Goal: Book appointment/travel/reservation

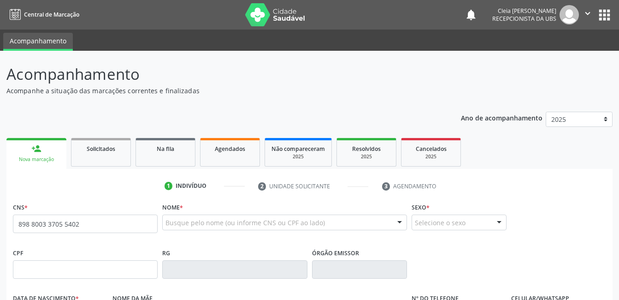
type input "898 8003 3705 5402"
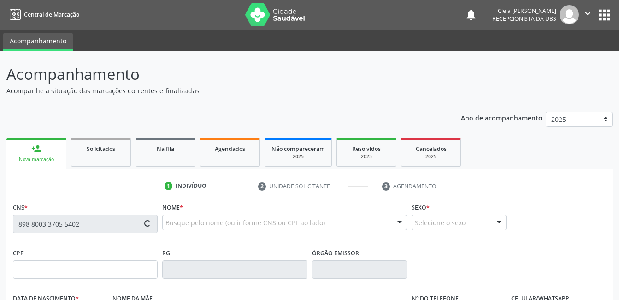
type input "130.834.874-60"
type input "[DATE]"
type input "[PERSON_NAME]"
type input "[PHONE_NUMBER]"
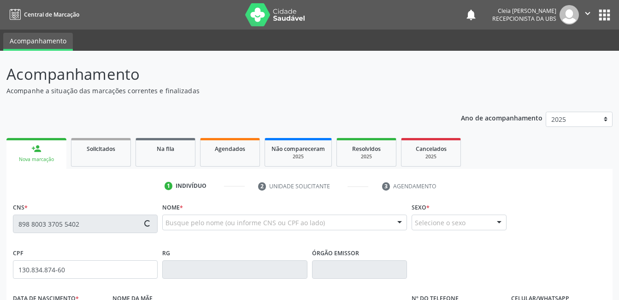
type input "890.189.664-87"
type input "76"
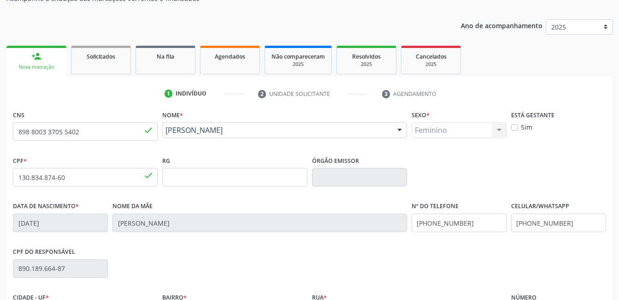
scroll to position [138, 0]
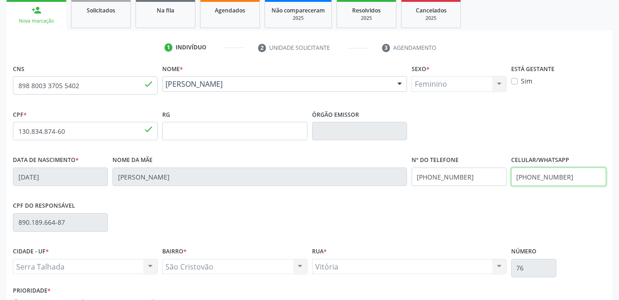
drag, startPoint x: 566, startPoint y: 176, endPoint x: 513, endPoint y: 180, distance: 52.7
click at [513, 180] on input "[PHONE_NUMBER]" at bounding box center [558, 176] width 95 height 18
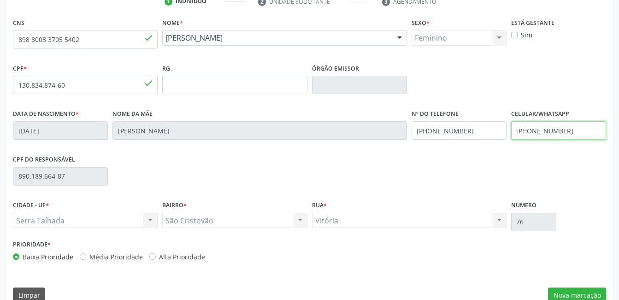
scroll to position [200, 0]
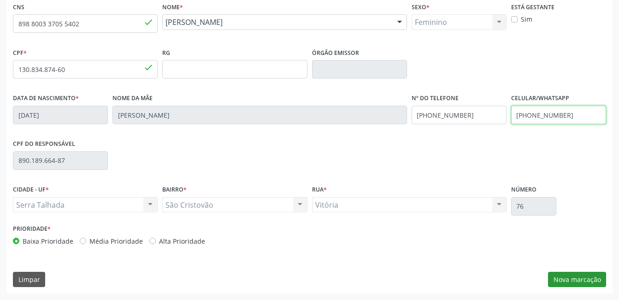
type input "[PHONE_NUMBER]"
click at [571, 274] on button "Nova marcação" at bounding box center [577, 279] width 58 height 16
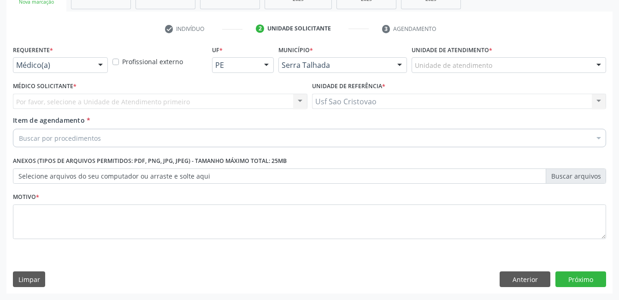
scroll to position [157, 0]
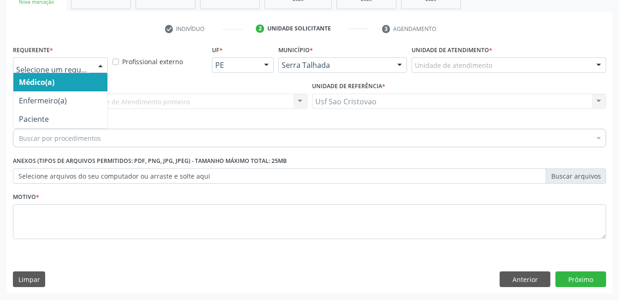
click at [98, 66] on div at bounding box center [101, 66] width 14 height 16
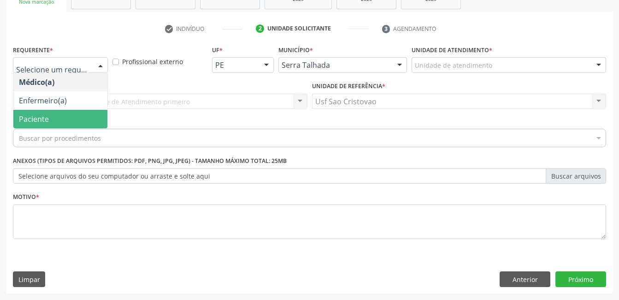
click at [72, 118] on span "Paciente" at bounding box center [60, 119] width 94 height 18
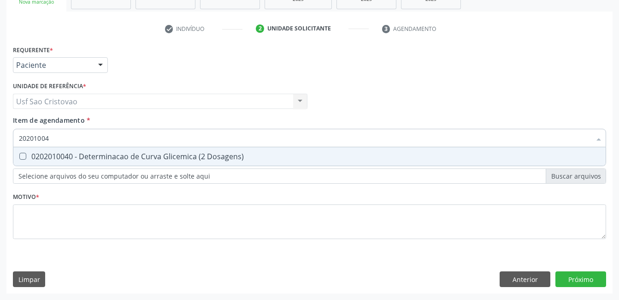
type input "202010040"
click at [24, 156] on Dosagens\) at bounding box center [22, 156] width 7 height 7
click at [19, 156] on Dosagens\) "checkbox" at bounding box center [16, 156] width 6 height 6
checkbox Dosagens\) "true"
type input "2020100"
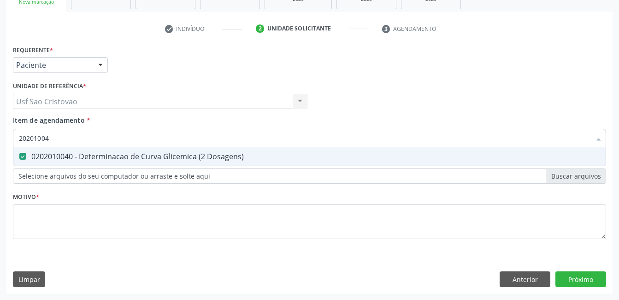
checkbox Dosagens\) "false"
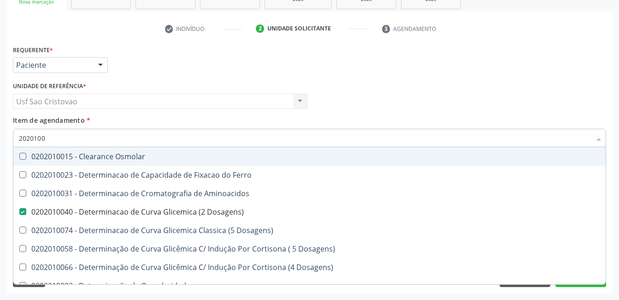
type input "202010"
checkbox Dosagens\) "false"
checkbox Dosagens\) "true"
type input "20201"
checkbox Dosagens\) "false"
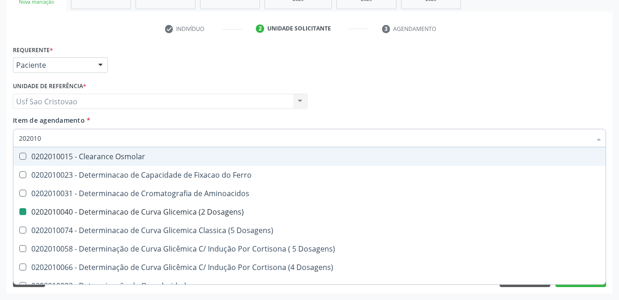
checkbox Dosagens\) "true"
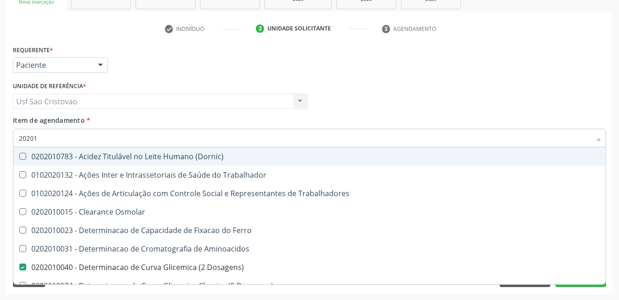
type input "2020"
checkbox Dosagens\) "false"
checkbox Ix "true"
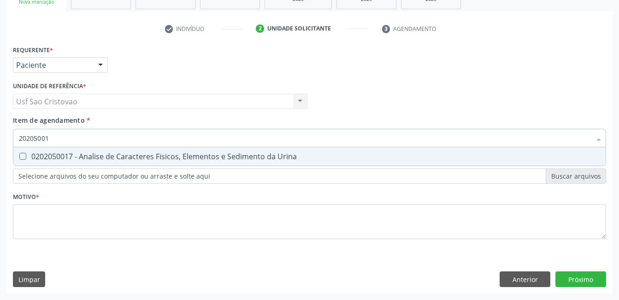
type input "202050017"
click at [22, 156] on Urina at bounding box center [22, 156] width 7 height 7
click at [19, 156] on Urina "checkbox" at bounding box center [16, 156] width 6 height 6
checkbox Urina "true"
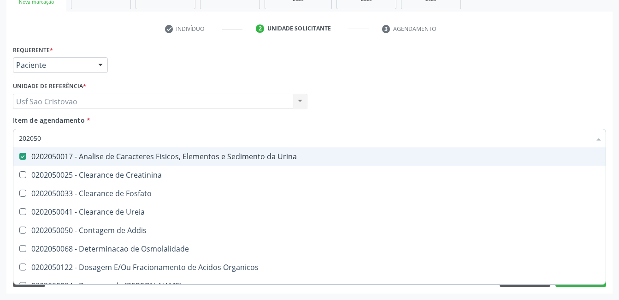
type input "20205"
checkbox Urina "false"
checkbox Creatinina "true"
type input "2020"
checkbox Creatinina "false"
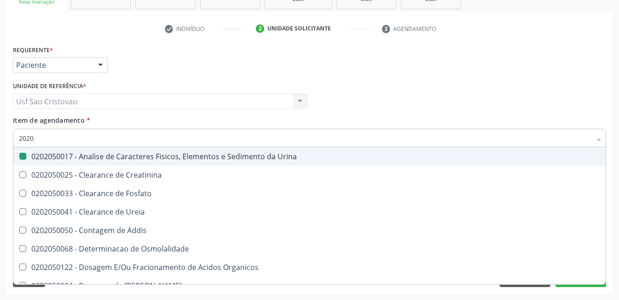
checkbox Ureia "true"
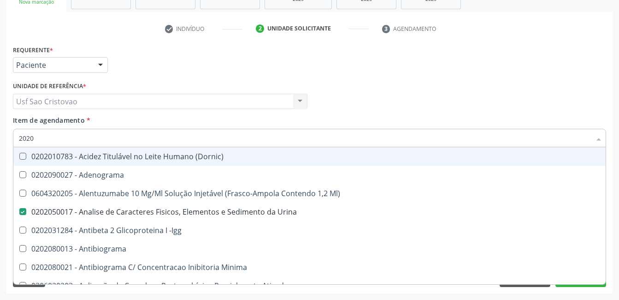
type input "202"
checkbox Dosagens\) "false"
checkbox Sulfo-Hemoglobina "true"
type input "20"
checkbox Urina "false"
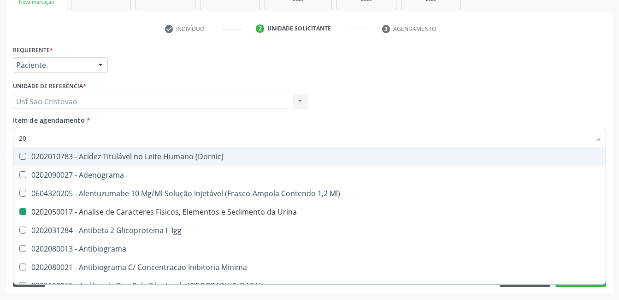
checkbox \(Pos-Pasteurização\) "true"
checkbox Dosagens\) "false"
checkbox Beta-Mercapto-Lactato-Dissulfiduria "true"
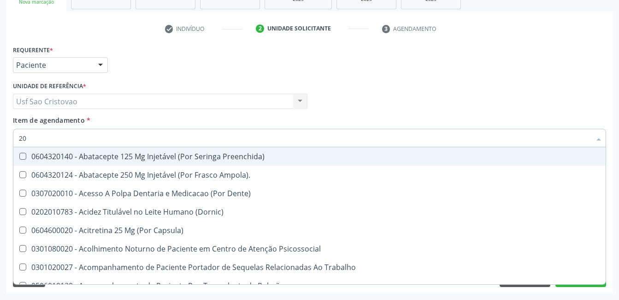
type input "200"
checkbox Urina "false"
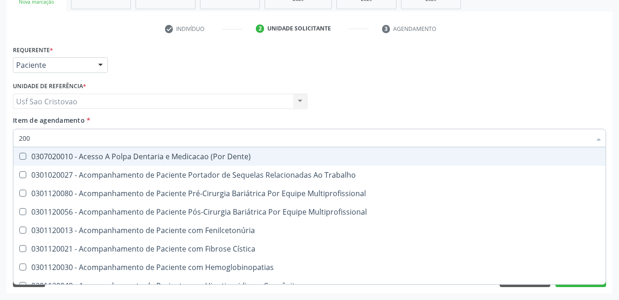
type input "20"
checkbox Reconstrucao\) "true"
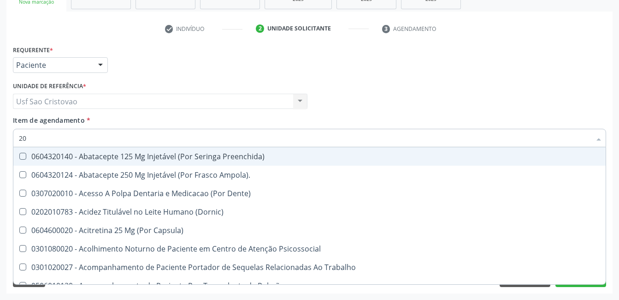
type input "2"
checkbox Urina "false"
checkbox Neonato "true"
checkbox Dosagens\) "false"
checkbox Anus "true"
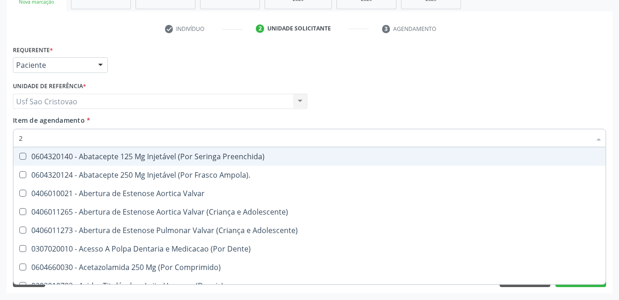
type input "20"
checkbox Especializada\ "true"
checkbox Urina "false"
checkbox Oral "true"
checkbox Dosagens\) "false"
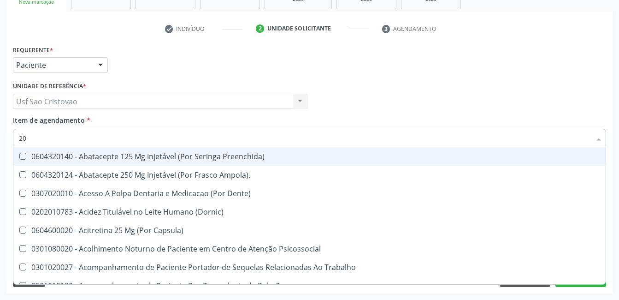
type input "202"
checkbox \(Dornic\) "true"
checkbox Urina "false"
checkbox Retrógrada "true"
checkbox Dosagens\) "false"
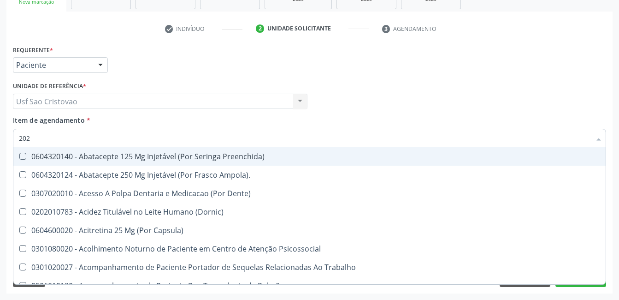
type input "2020"
checkbox Ancora "true"
checkbox Retrógrada "false"
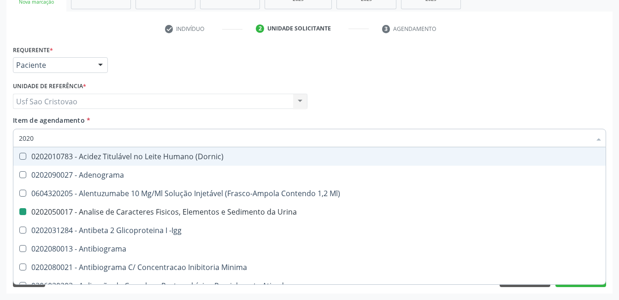
type input "20202"
checkbox Urina "false"
checkbox Dosagens\) "false"
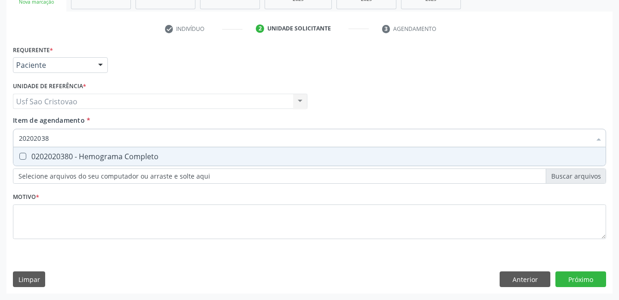
type input "202020380"
click at [24, 155] on Completo at bounding box center [22, 156] width 7 height 7
click at [19, 155] on Completo "checkbox" at bounding box center [16, 156] width 6 height 6
checkbox Completo "true"
type input "2020203"
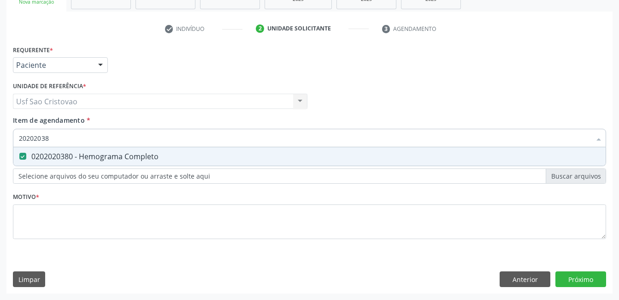
checkbox Completo "false"
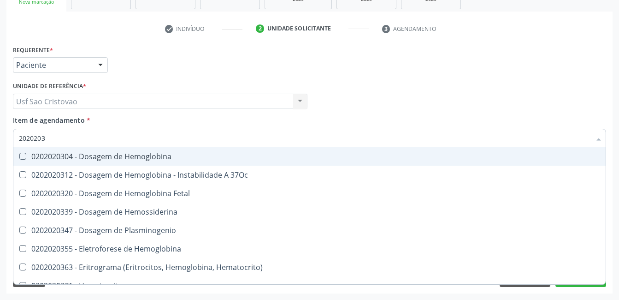
type input "202020"
checkbox Completo "false"
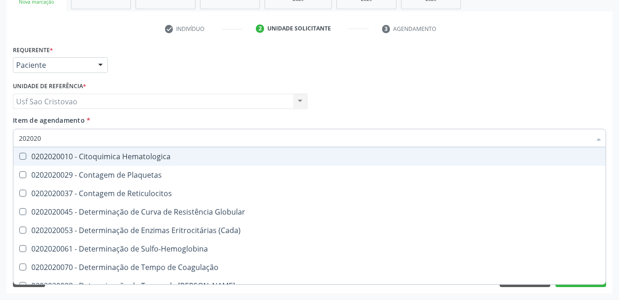
type input "20202"
checkbox Completo "false"
checkbox Leucograma "true"
type input "2020"
checkbox Globular "true"
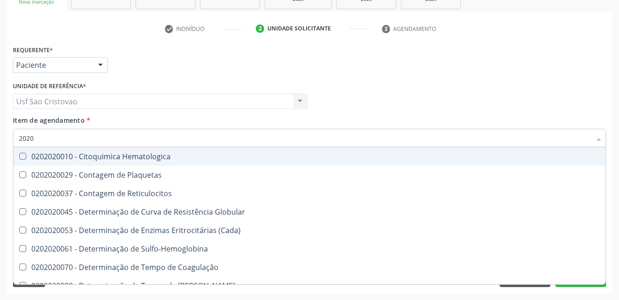
checkbox Completo "false"
checkbox Protrombina "true"
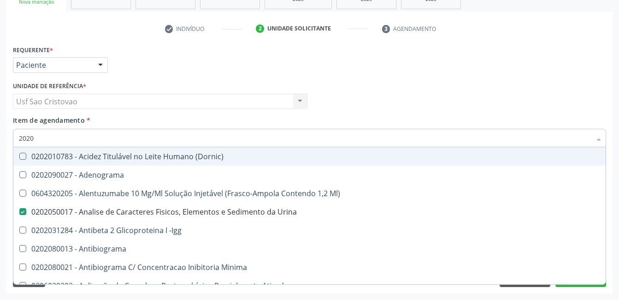
type input "20203"
checkbox Urina "false"
checkbox \(Qualitativo\) "true"
checkbox Dosagens\) "false"
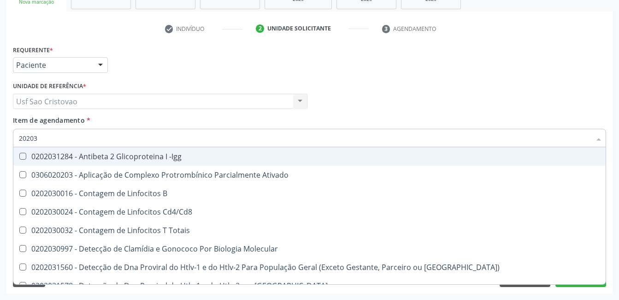
type input "202030"
checkbox Completo "false"
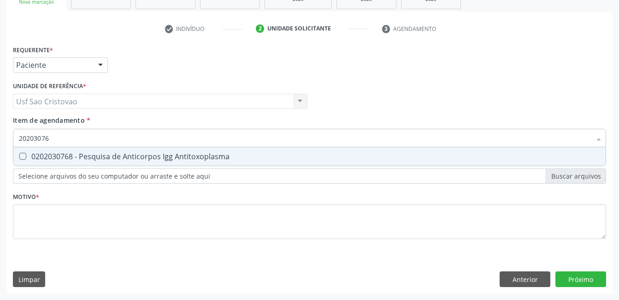
type input "202030768"
click at [20, 154] on Antitoxoplasma at bounding box center [22, 156] width 7 height 7
click at [19, 154] on Antitoxoplasma "checkbox" at bounding box center [16, 156] width 6 height 6
checkbox Antitoxoplasma "true"
type input "2020307"
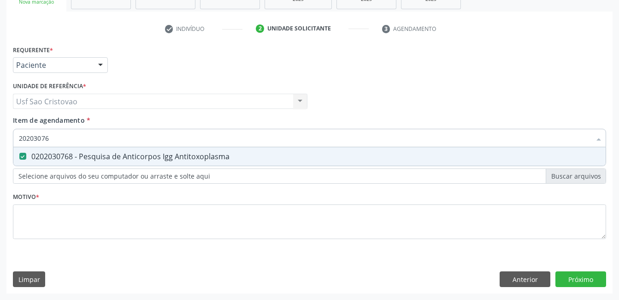
checkbox Antitoxoplasma "false"
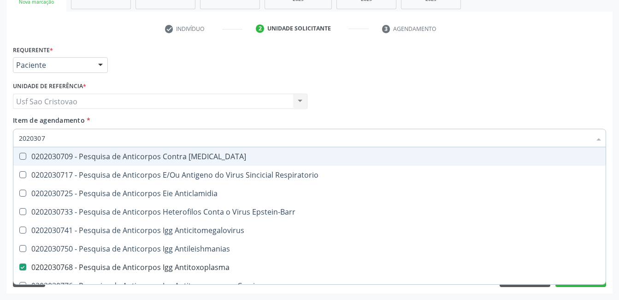
type input "202030"
checkbox Antitoxoplasma "false"
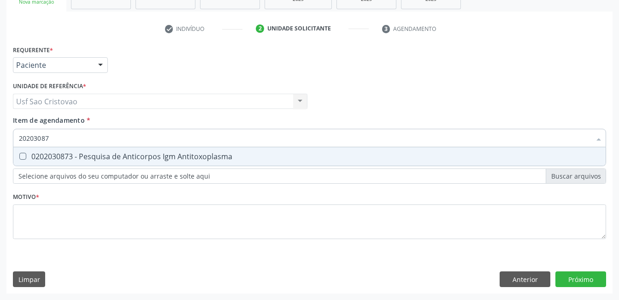
type input "202030873"
click at [26, 156] on div "0202030873 - Pesquisa de Anticorpos Igm Antitoxoplasma" at bounding box center [309, 156] width 581 height 7
checkbox Antitoxoplasma "true"
type input "2020308"
checkbox Antitoxoplasma "false"
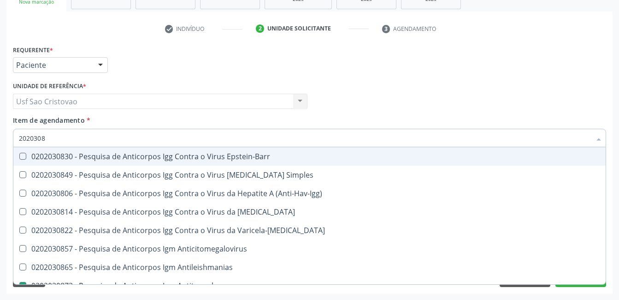
type input "202030"
checkbox Antitoxoplasma "false"
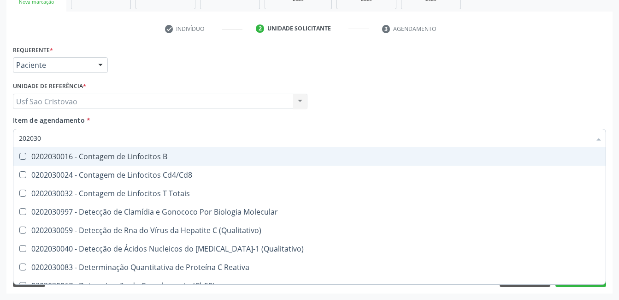
type input "20203"
checkbox Antiglomerulo "true"
checkbox Antitoxoplasma "false"
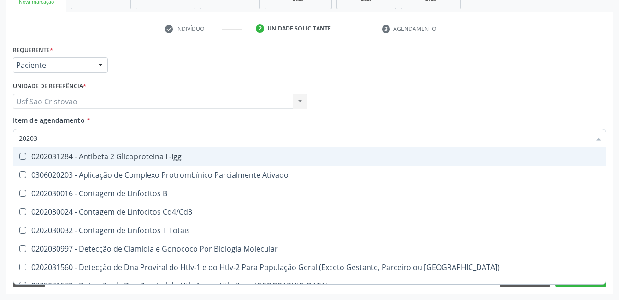
type input "2020"
checkbox Cd4\/Cd8 "true"
checkbox Completo "false"
checkbox Leucograma "true"
checkbox Antitoxoplasma "false"
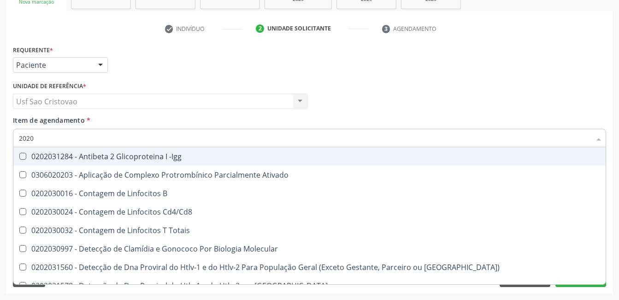
checkbox Antitoxoplasma "false"
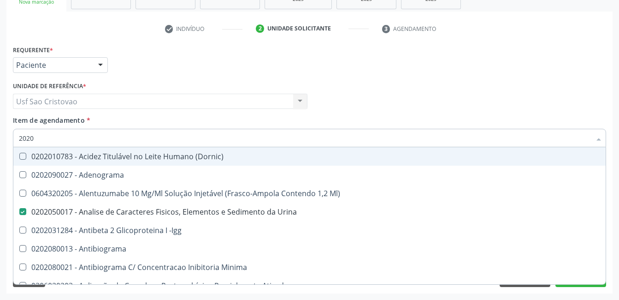
type input "20208"
checkbox Urina "false"
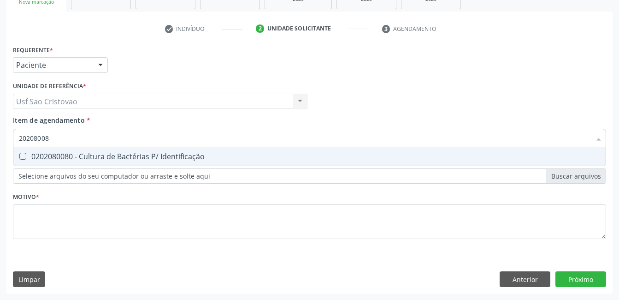
type input "202080080"
click at [25, 156] on Identificação at bounding box center [22, 156] width 7 height 7
click at [19, 156] on Identificação "checkbox" at bounding box center [16, 156] width 6 height 6
checkbox Identificação "true"
type input "2020800"
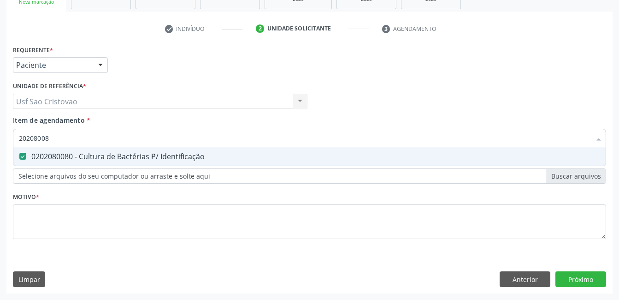
checkbox Identificação "false"
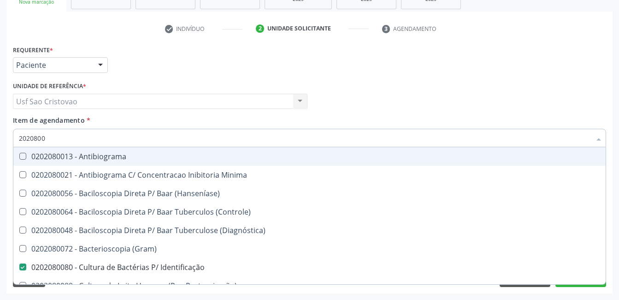
type input "202080"
checkbox Identificação "false"
type input "2020"
checkbox \(Controle\) "true"
checkbox Identificação "false"
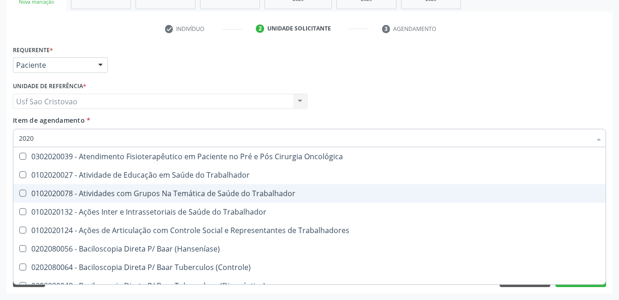
scroll to position [230, 0]
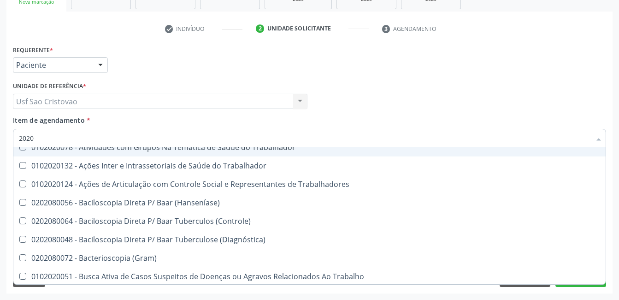
type input "202"
checkbox Identificação "false"
checkbox Molecular "true"
checkbox Dosagens\) "false"
checkbox Sulfo-Hemoglobina "true"
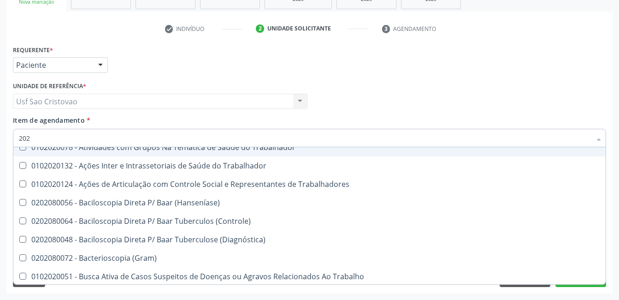
checkbox Completo "false"
checkbox Anticardiolipina "true"
checkbox Antitoxoplasma "false"
checkbox Tripanossoma "true"
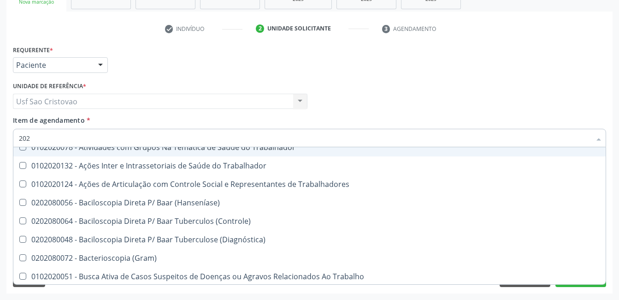
checkbox Protrombina "true"
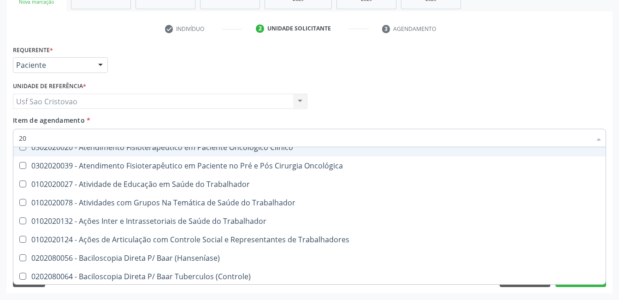
type input "2"
checkbox Urina "false"
checkbox Identificação "false"
checkbox \(Pos-Pasteurização\) "false"
checkbox Dosagens\) "false"
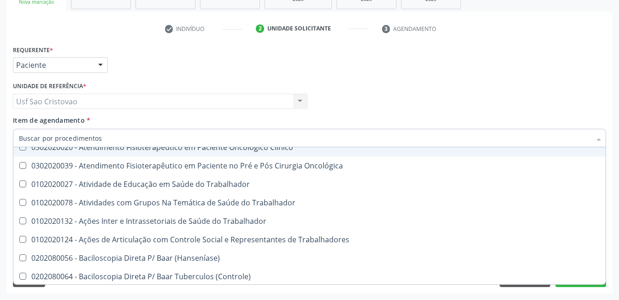
checkbox Pezinho\) "false"
checkbox \(Dht\) "true"
checkbox Completo "false"
checkbox Brasiliensis "false"
checkbox Antitoxoplasma "false"
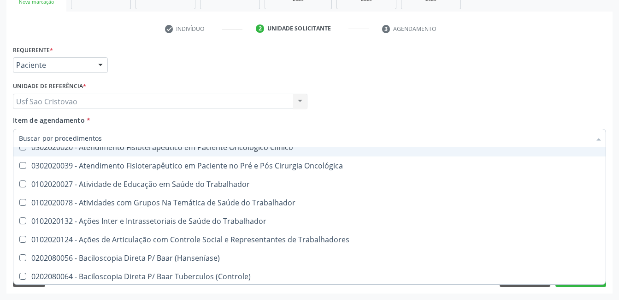
checkbox Antitoxoplasma "false"
checkbox Beta-Mercapto-Lactato-Dissulfiduria "false"
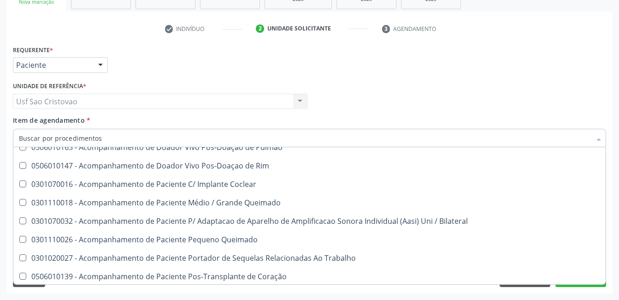
scroll to position [684, 0]
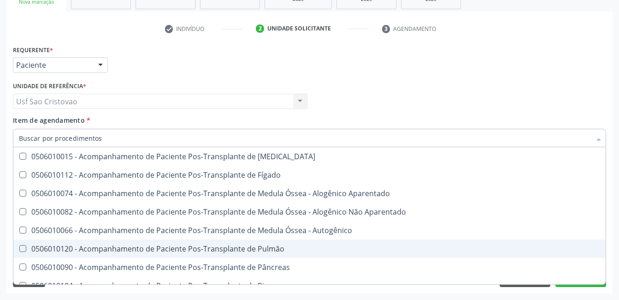
click at [288, 293] on div "Requerente * Paciente Médico(a) Enfermeiro(a) Paciente Nenhum resultado encontr…" at bounding box center [309, 168] width 606 height 250
checkbox Preenchida\) "true"
checkbox Ampola\)\ "true"
checkbox Abciximabe "true"
checkbox Inter-Atrial "true"
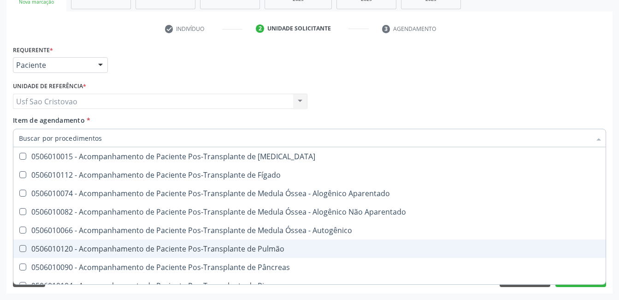
checkbox Valvar "true"
checkbox Adolescente\) "true"
checkbox Urina "false"
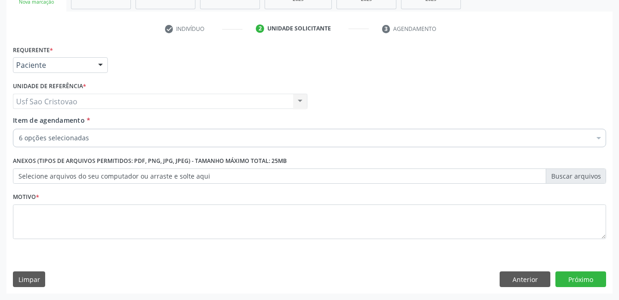
scroll to position [0, 0]
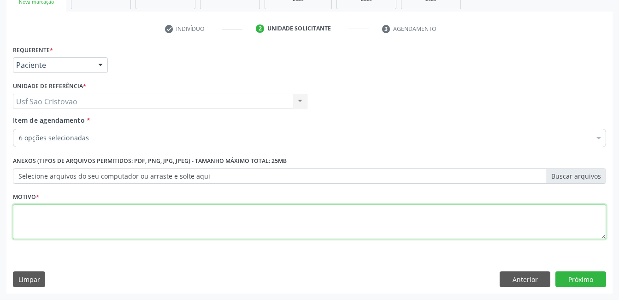
click at [222, 224] on textarea at bounding box center [309, 221] width 593 height 35
type textarea "."
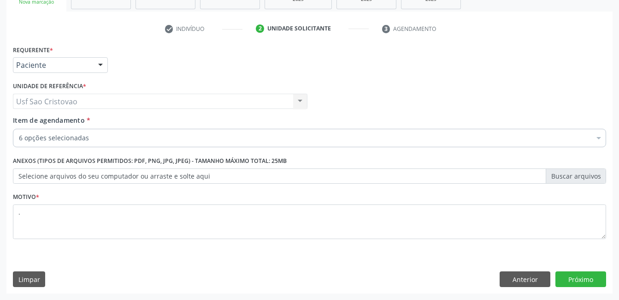
click at [268, 272] on div "Limpar Anterior Próximo" at bounding box center [309, 279] width 593 height 16
click at [583, 277] on button "Próximo" at bounding box center [580, 279] width 51 height 16
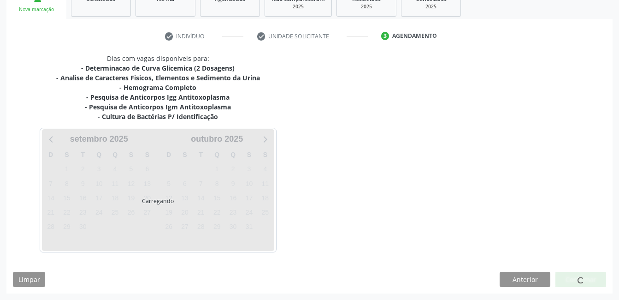
scroll to position [150, 0]
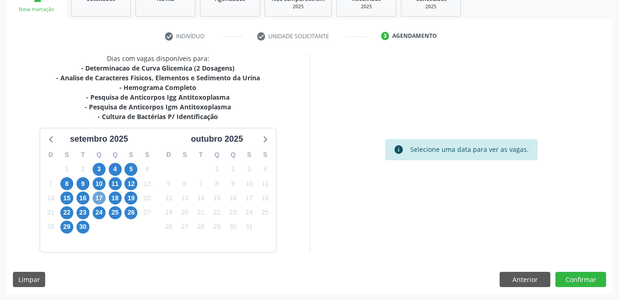
click at [100, 198] on span "17" at bounding box center [99, 197] width 13 height 13
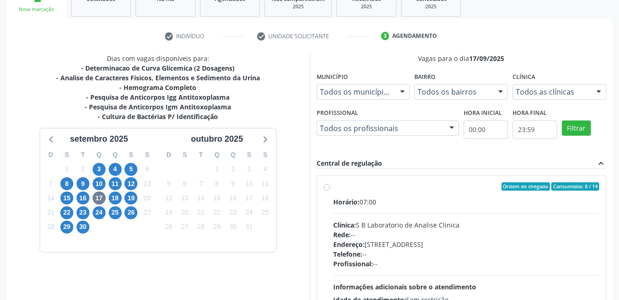
click at [333, 187] on label "Ordem de chegada Consumidos: 8 / 14 Horário: 07:00 Clínica: S B Laboratorio de …" at bounding box center [466, 253] width 266 height 142
click at [328, 187] on input "Ordem de chegada Consumidos: 8 / 14 Horário: 07:00 Clínica: S B Laboratorio de …" at bounding box center [327, 186] width 6 height 8
radio input "true"
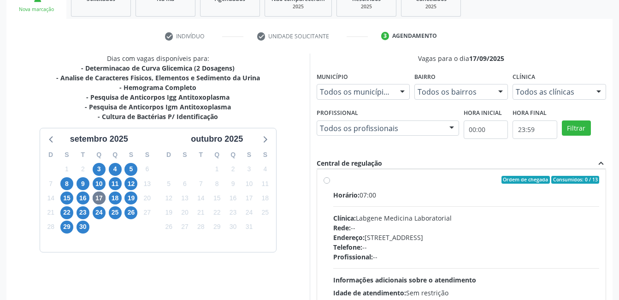
scroll to position [251, 0]
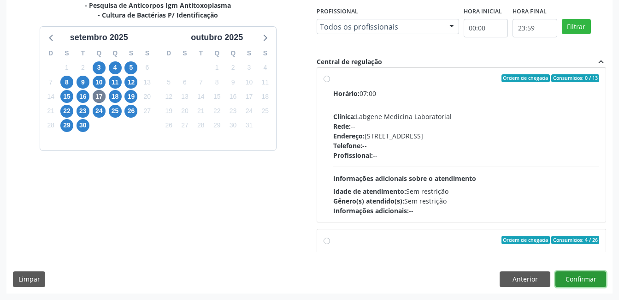
click at [595, 281] on button "Confirmar" at bounding box center [580, 279] width 51 height 16
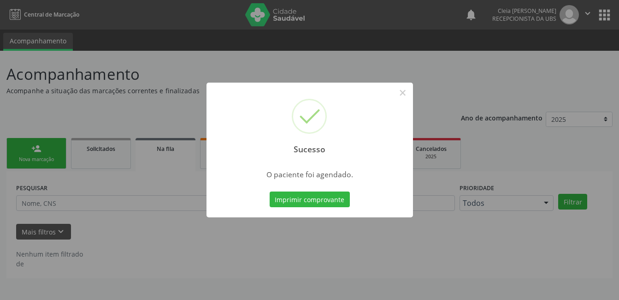
scroll to position [0, 0]
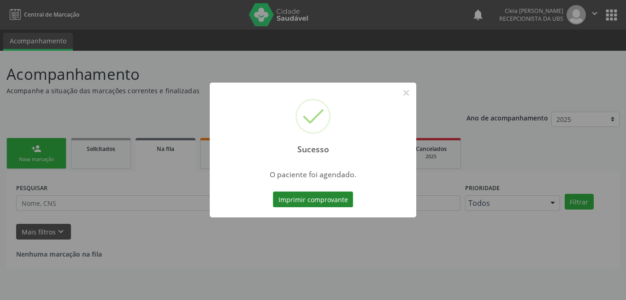
click at [288, 193] on button "Imprimir comprovante" at bounding box center [313, 199] width 80 height 16
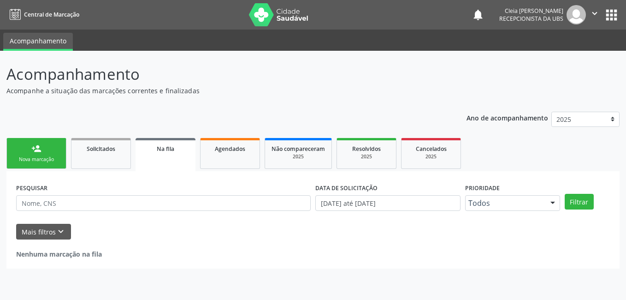
drag, startPoint x: 41, startPoint y: 153, endPoint x: 37, endPoint y: 147, distance: 7.3
click at [41, 153] on div "person_add" at bounding box center [36, 148] width 10 height 10
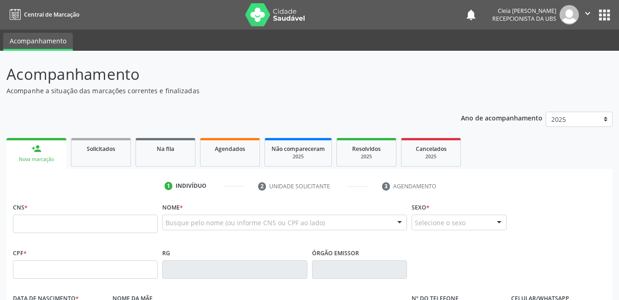
scroll to position [138, 0]
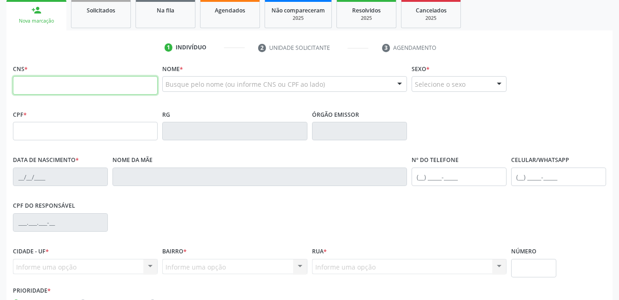
click at [108, 81] on input "text" at bounding box center [85, 85] width 145 height 18
type input "700 5095 0754 4356"
type input "[DATE]"
type input "[PERSON_NAME]"
type input "[PHONE_NUMBER]"
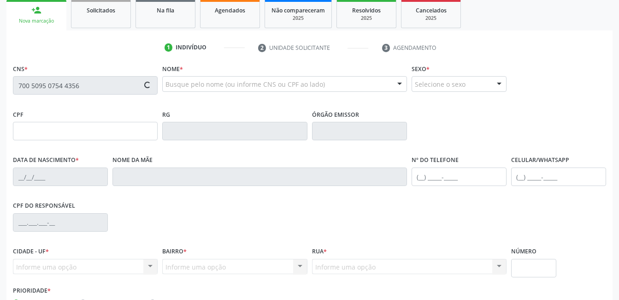
type input "482"
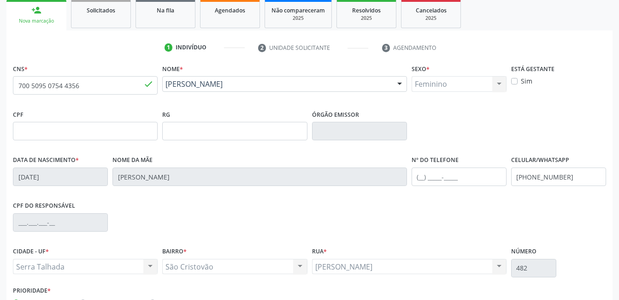
scroll to position [184, 0]
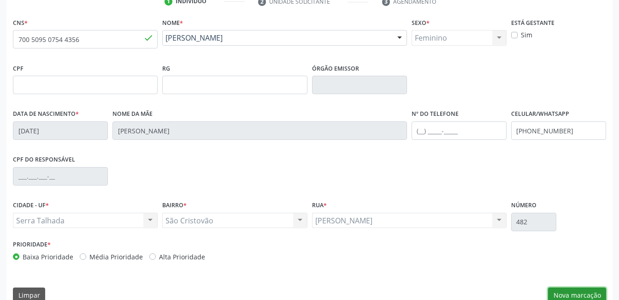
click at [591, 295] on button "Nova marcação" at bounding box center [577, 295] width 58 height 16
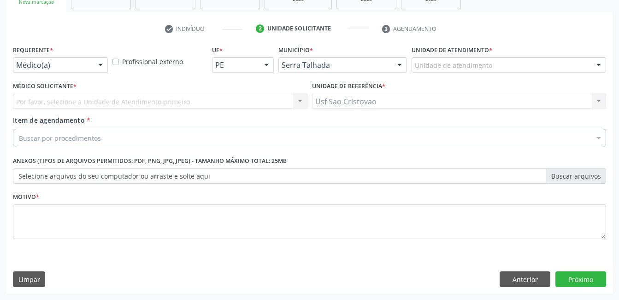
click at [100, 60] on div at bounding box center [101, 66] width 14 height 16
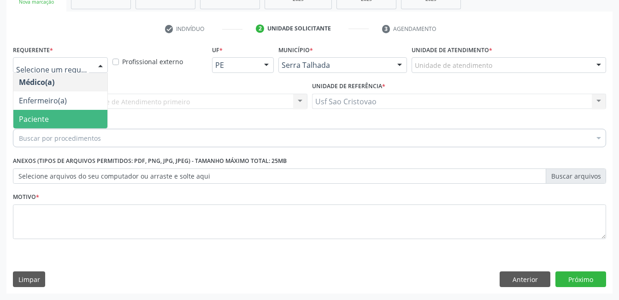
click at [65, 118] on span "Paciente" at bounding box center [60, 119] width 94 height 18
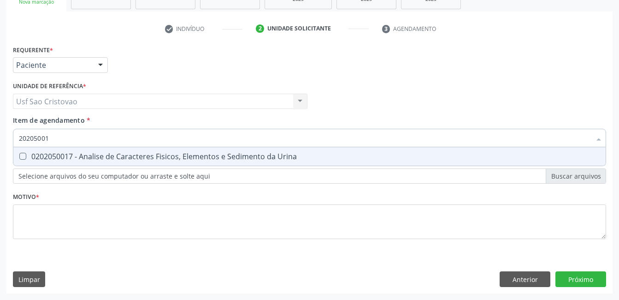
type input "202050017"
click at [21, 156] on Urina at bounding box center [22, 156] width 7 height 7
click at [19, 156] on Urina "checkbox" at bounding box center [16, 156] width 6 height 6
checkbox Urina "true"
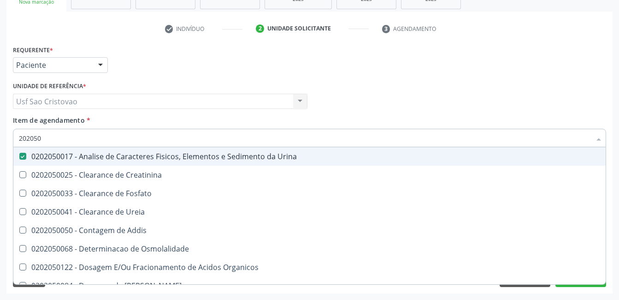
type input "20205"
checkbox Urina "false"
checkbox Creatinina "true"
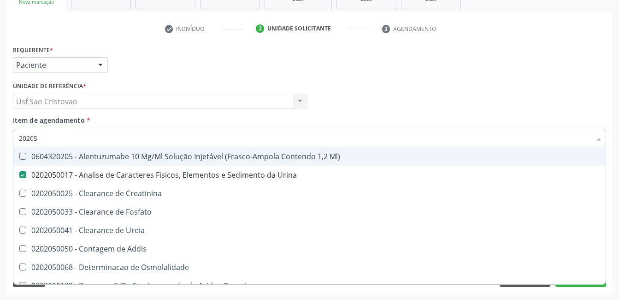
type input "2020"
checkbox Urina "false"
checkbox Fosfato "true"
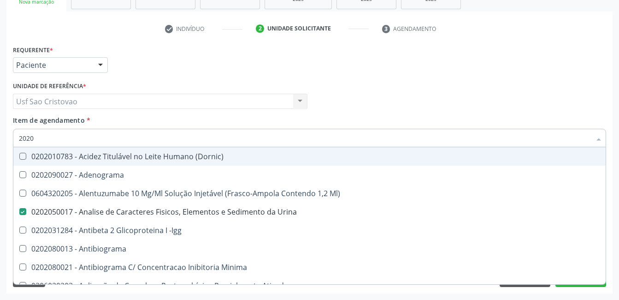
type input "20202"
checkbox Urina "false"
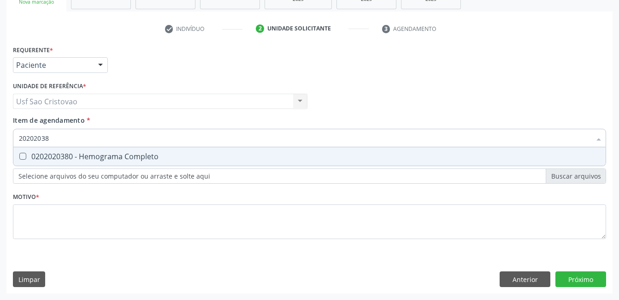
type input "202020380"
click at [22, 155] on Completo at bounding box center [22, 156] width 7 height 7
click at [19, 155] on Completo "checkbox" at bounding box center [16, 156] width 6 height 6
checkbox Completo "true"
type input "2020203"
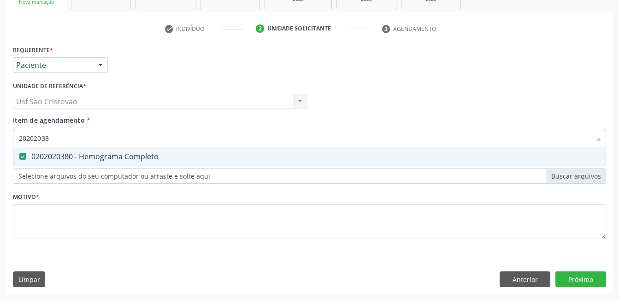
checkbox Completo "false"
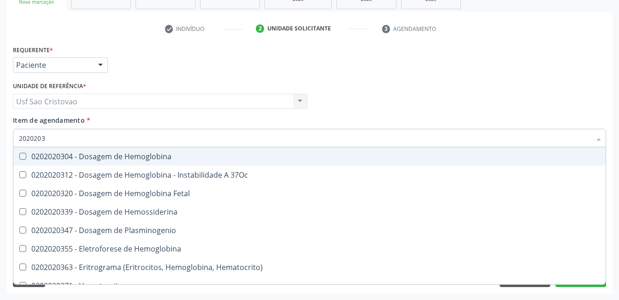
type input "202020"
checkbox Completo "false"
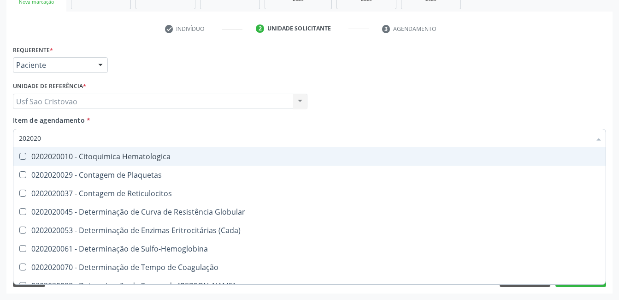
type input "20202"
checkbox Completo "false"
checkbox Leucograma "true"
type input "2020"
checkbox Globular "true"
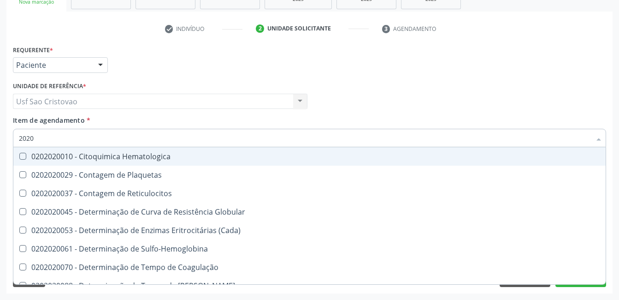
checkbox Completo "false"
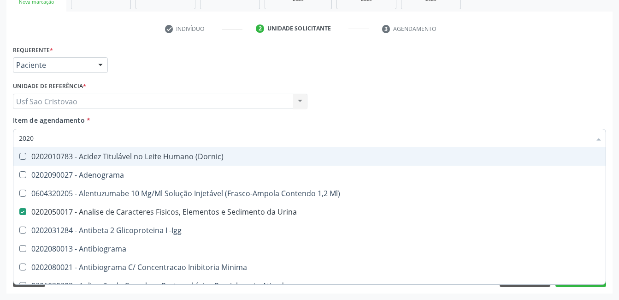
type input "20203"
checkbox Urina "false"
checkbox \(Qualitativo\) "true"
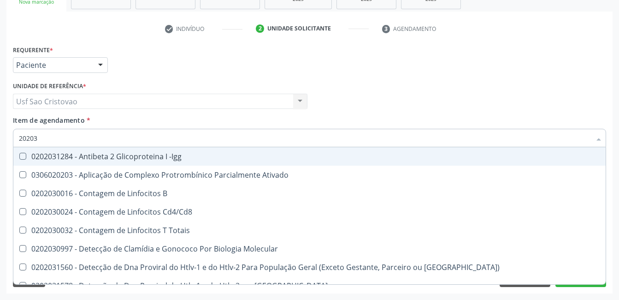
type input "202030"
checkbox Completo "false"
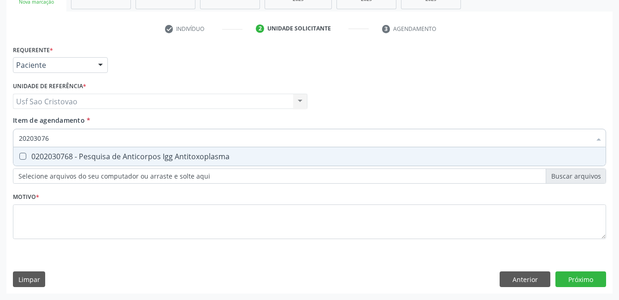
type input "202030768"
click at [22, 155] on Antitoxoplasma at bounding box center [22, 156] width 7 height 7
click at [19, 155] on Antitoxoplasma "checkbox" at bounding box center [16, 156] width 6 height 6
checkbox Antitoxoplasma "true"
type input "2020307"
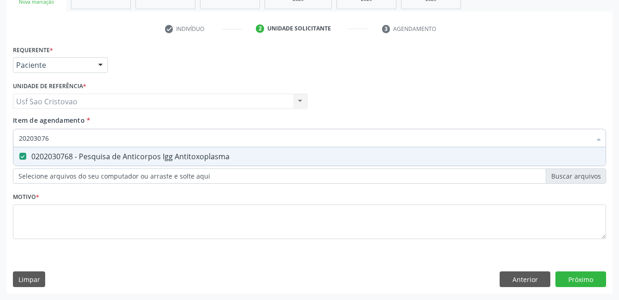
checkbox Antitoxoplasma "false"
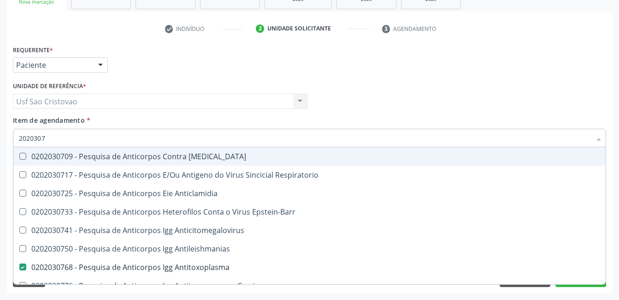
type input "202030"
checkbox Antitoxoplasma "false"
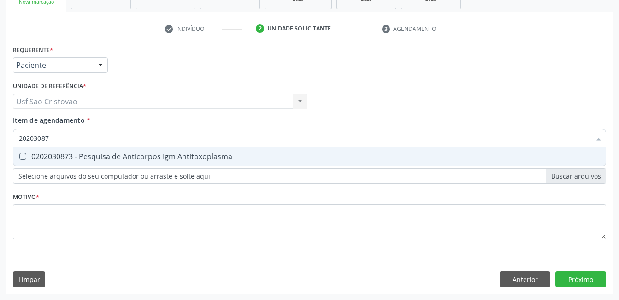
type input "202030873"
click at [22, 155] on Antitoxoplasma at bounding box center [22, 156] width 7 height 7
click at [19, 155] on Antitoxoplasma "checkbox" at bounding box center [16, 156] width 6 height 6
checkbox Antitoxoplasma "true"
type input "2020308"
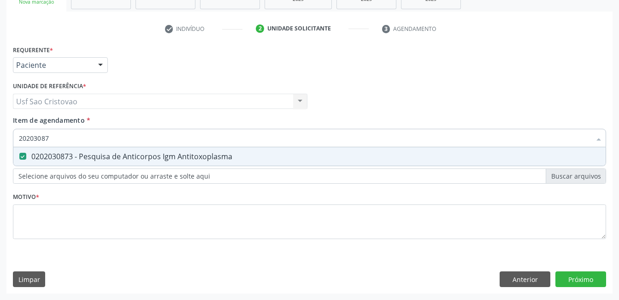
checkbox Antitoxoplasma "false"
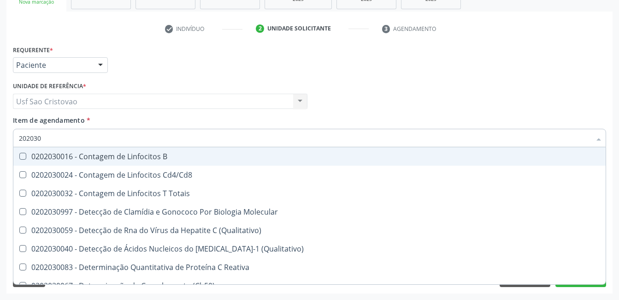
type input "20203"
checkbox Antiglomerulo "true"
checkbox Antitoxoplasma "false"
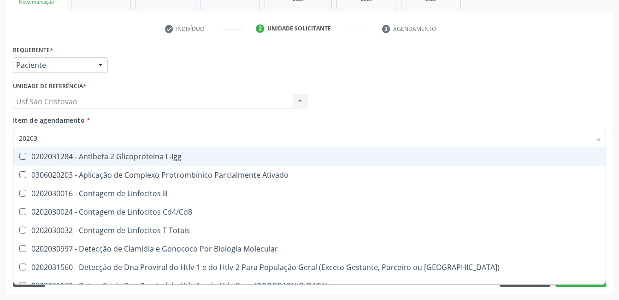
type input "2020"
checkbox Cd4\/Cd8 "true"
checkbox Completo "false"
checkbox Antitoxoplasma "false"
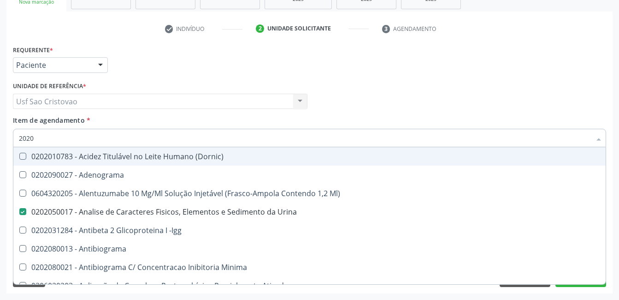
type input "20208"
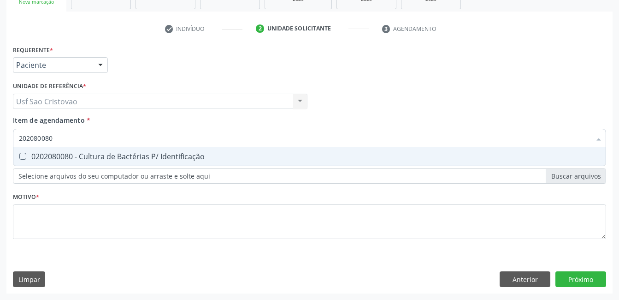
click at [22, 155] on Identificação at bounding box center [22, 156] width 7 height 7
click at [19, 155] on Identificação "checkbox" at bounding box center [16, 156] width 6 height 6
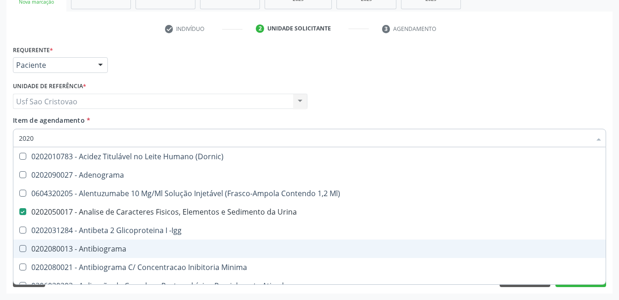
scroll to position [184, 0]
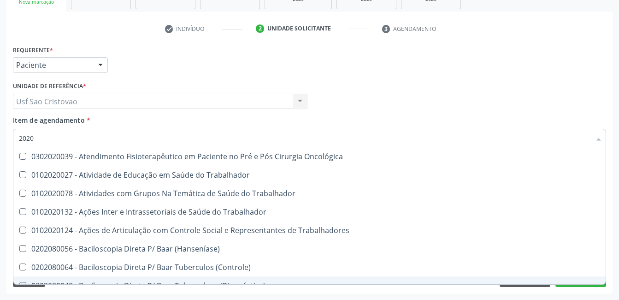
click at [367, 296] on div "Acompanhamento Acompanhe a situação das marcações correntes e finalizadas Relat…" at bounding box center [309, 97] width 619 height 406
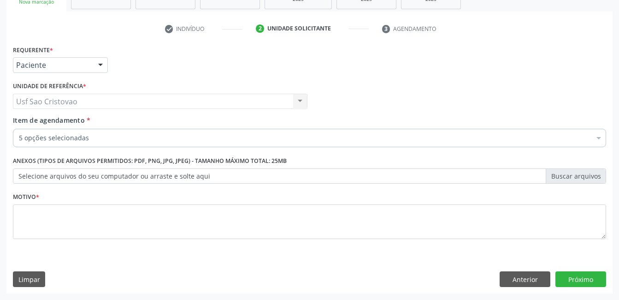
scroll to position [0, 0]
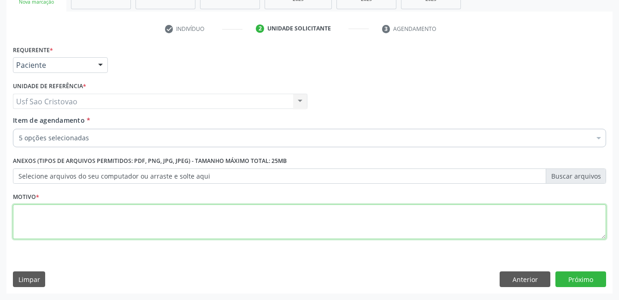
click at [303, 222] on textarea at bounding box center [309, 221] width 593 height 35
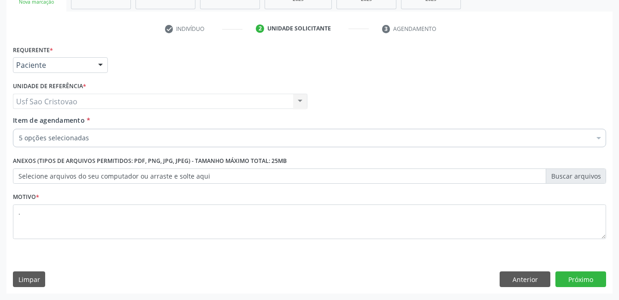
click at [423, 263] on div "Requerente * Paciente Médico(a) Enfermeiro(a) Paciente Nenhum resultado encontr…" at bounding box center [309, 168] width 606 height 250
click at [590, 278] on button "Próximo" at bounding box center [580, 279] width 51 height 16
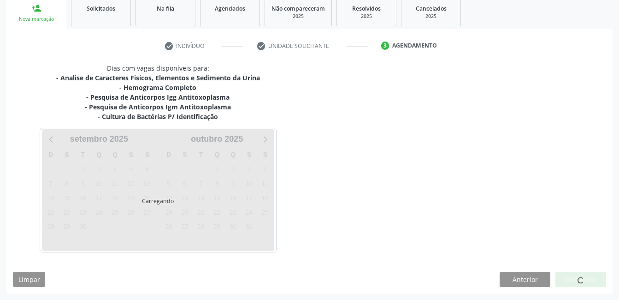
scroll to position [140, 0]
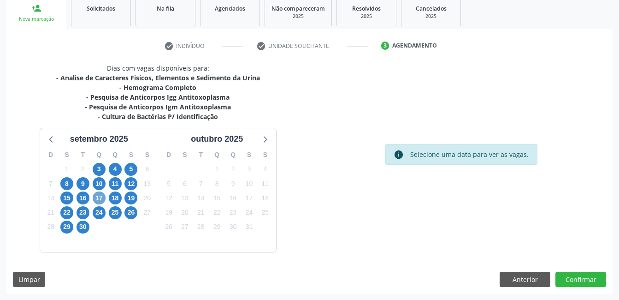
click at [95, 195] on span "17" at bounding box center [99, 197] width 13 height 13
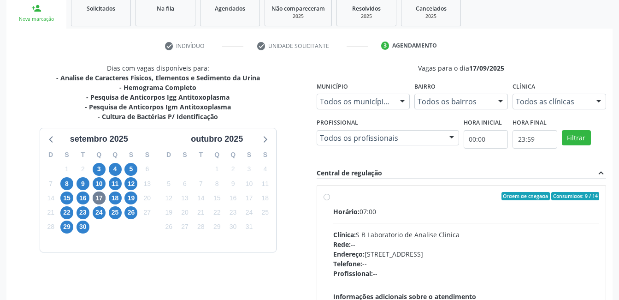
click at [333, 197] on label "Ordem de chegada Consumidos: 9 / 14 Horário: 07:00 Clínica: S B Laboratorio de …" at bounding box center [466, 263] width 266 height 142
click at [329, 197] on input "Ordem de chegada Consumidos: 9 / 14 Horário: 07:00 Clínica: S B Laboratorio de …" at bounding box center [327, 196] width 6 height 8
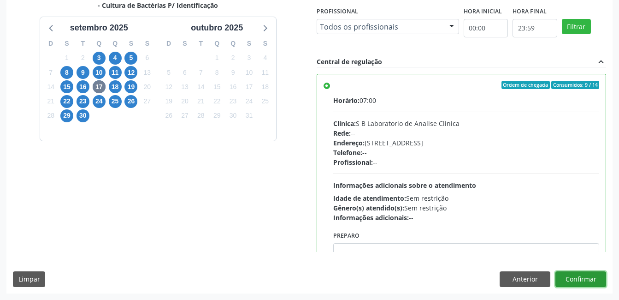
click at [580, 282] on button "Confirmar" at bounding box center [580, 279] width 51 height 16
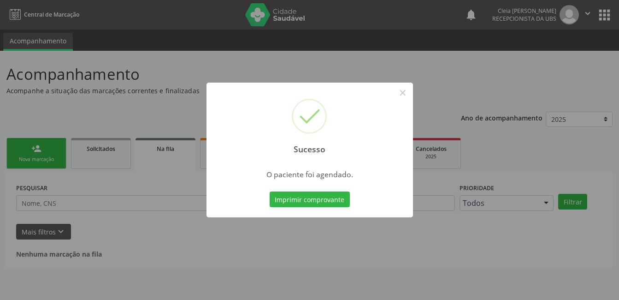
scroll to position [0, 0]
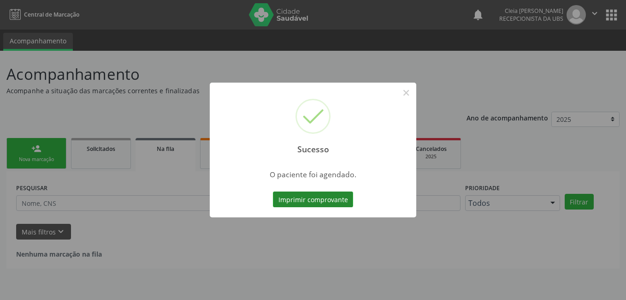
click at [289, 201] on button "Imprimir comprovante" at bounding box center [313, 199] width 80 height 16
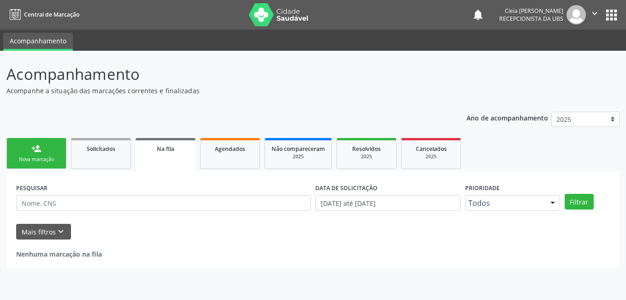
click at [32, 158] on div "Nova marcação" at bounding box center [36, 159] width 46 height 7
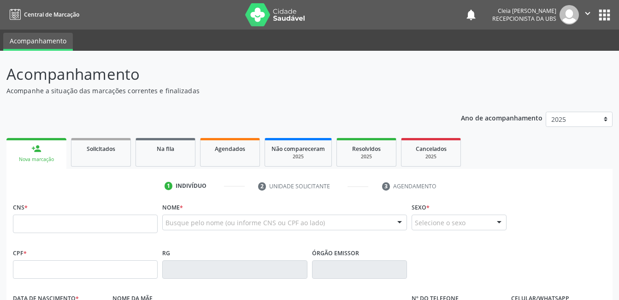
scroll to position [92, 0]
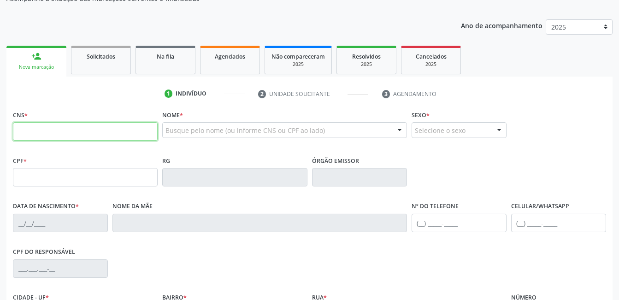
click at [80, 135] on input "text" at bounding box center [85, 131] width 145 height 18
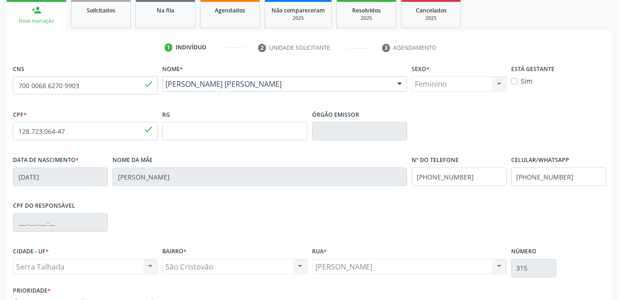
scroll to position [200, 0]
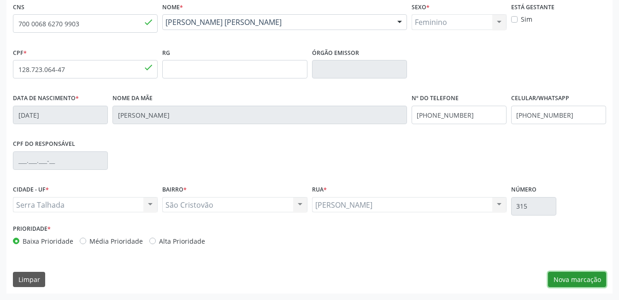
click at [590, 276] on button "Nova marcação" at bounding box center [577, 279] width 58 height 16
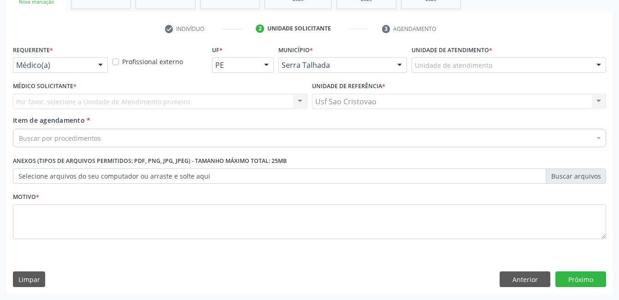
scroll to position [157, 0]
click at [97, 65] on div at bounding box center [101, 66] width 14 height 16
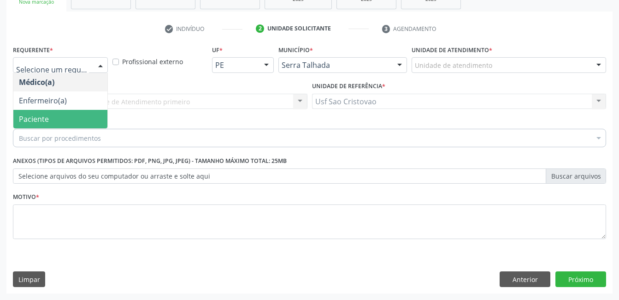
click at [88, 118] on span "Paciente" at bounding box center [60, 119] width 94 height 18
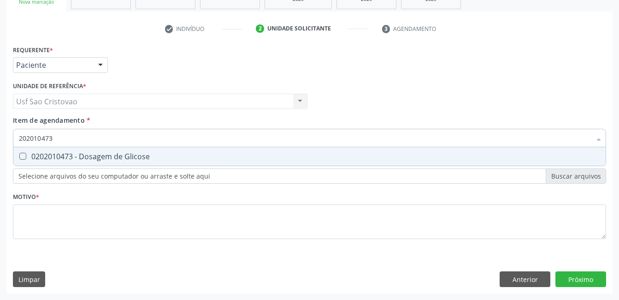
click at [20, 155] on Glicose at bounding box center [22, 156] width 7 height 7
click at [19, 155] on Glicose "checkbox" at bounding box center [16, 156] width 6 height 6
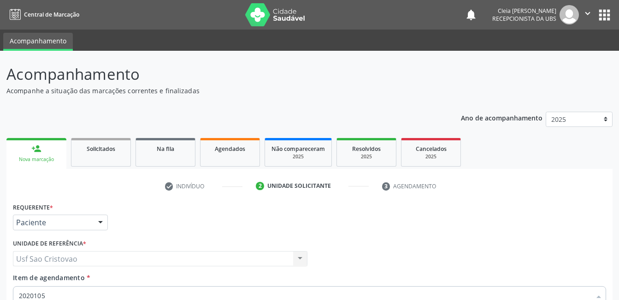
scroll to position [157, 0]
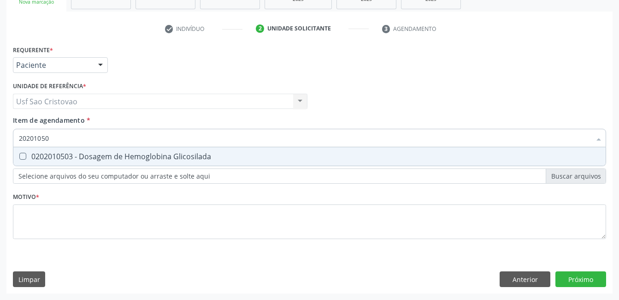
type input "202010503"
click at [23, 155] on Glicosilada at bounding box center [22, 156] width 7 height 7
click at [19, 155] on Glicosilada "checkbox" at bounding box center [16, 156] width 6 height 6
checkbox Glicosilada "true"
type input "202010"
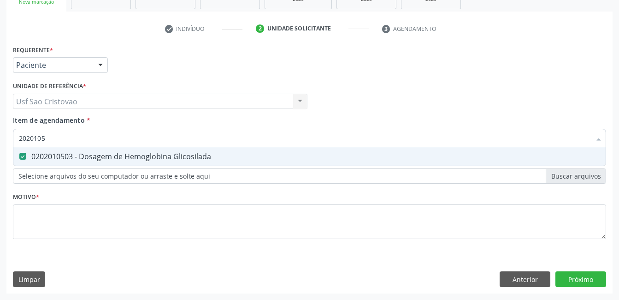
checkbox Glicosilada "false"
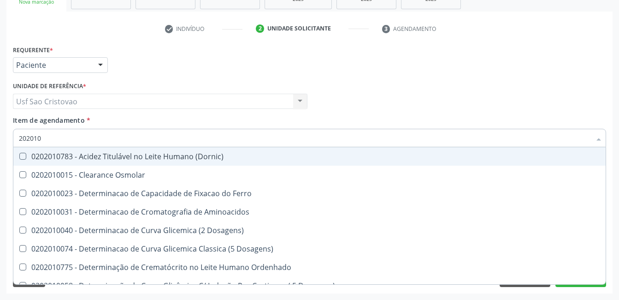
type input "20201"
checkbox Glicose "false"
checkbox Glicosilada "false"
checkbox Nt-Probnp\) "true"
checkbox Potassio "true"
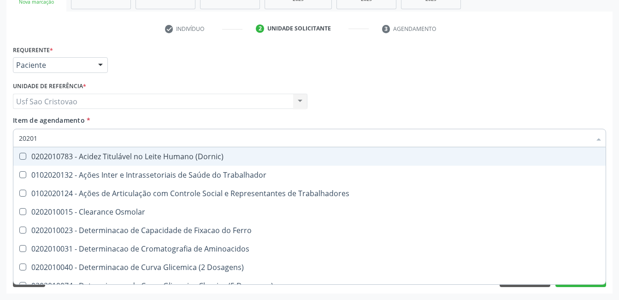
type input "2020"
checkbox Glicose "false"
checkbox Glicosilada "false"
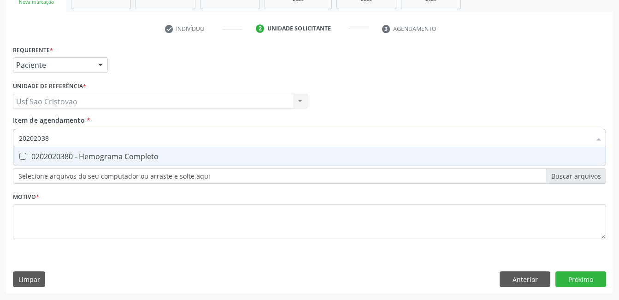
type input "202020380"
click at [25, 157] on Completo at bounding box center [22, 156] width 7 height 7
click at [19, 157] on Completo "checkbox" at bounding box center [16, 156] width 6 height 6
checkbox Completo "true"
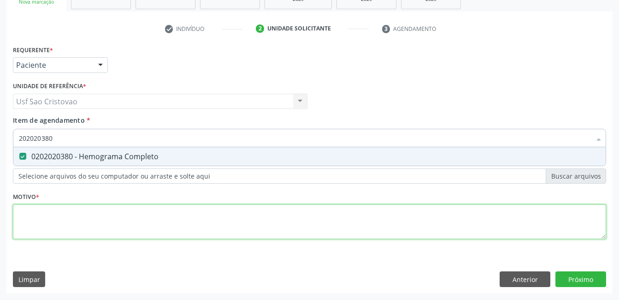
click at [151, 220] on div "Requerente * Paciente Médico(a) Enfermeiro(a) Paciente Nenhum resultado encontr…" at bounding box center [309, 147] width 593 height 209
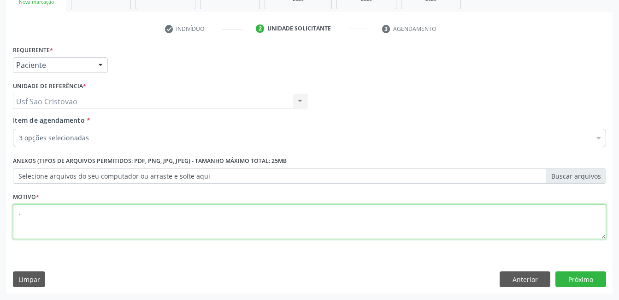
type textarea "."
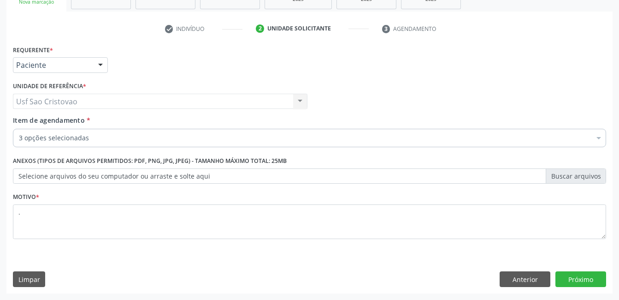
click at [433, 269] on div "Requerente * Paciente Médico(a) Enfermeiro(a) Paciente Nenhum resultado encontr…" at bounding box center [309, 168] width 606 height 250
click at [576, 278] on button "Próximo" at bounding box center [580, 279] width 51 height 16
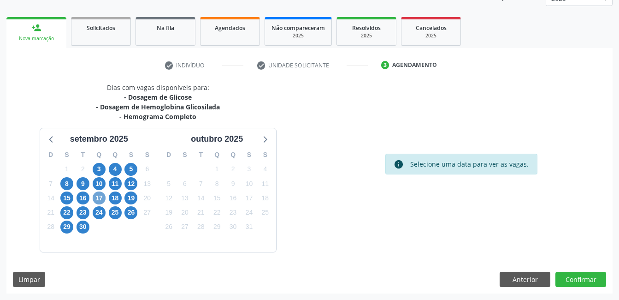
click at [98, 200] on span "17" at bounding box center [99, 197] width 13 height 13
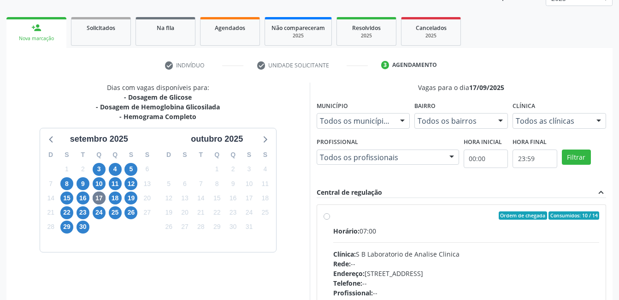
click at [333, 215] on label "Ordem de chegada Consumidos: 10 / 14 Horário: 07:00 Clínica: S B Laboratorio de…" at bounding box center [466, 282] width 266 height 142
click at [329, 215] on input "Ordem de chegada Consumidos: 10 / 14 Horário: 07:00 Clínica: S B Laboratorio de…" at bounding box center [327, 215] width 6 height 8
radio input "true"
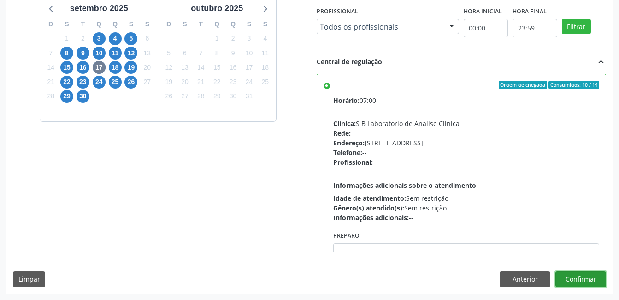
click at [572, 283] on button "Confirmar" at bounding box center [580, 279] width 51 height 16
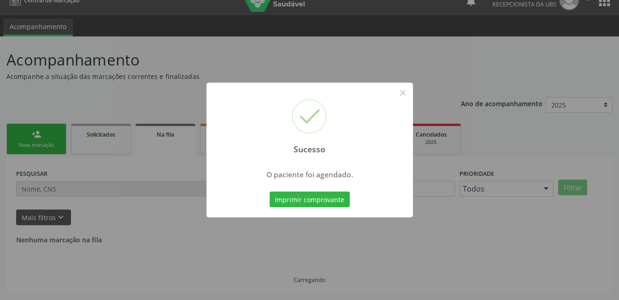
scroll to position [0, 0]
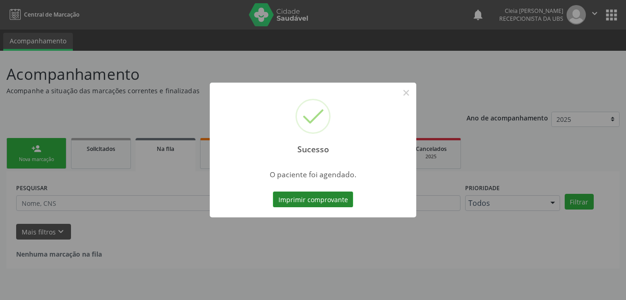
click at [328, 202] on button "Imprimir comprovante" at bounding box center [313, 199] width 80 height 16
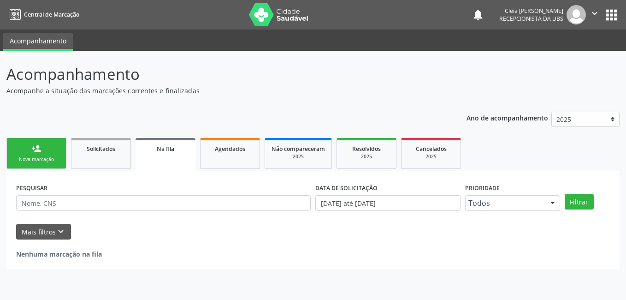
click at [40, 151] on div "person_add" at bounding box center [36, 148] width 10 height 10
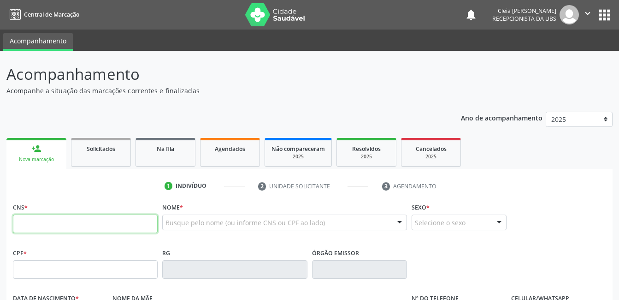
click at [92, 221] on input "text" at bounding box center [85, 223] width 145 height 18
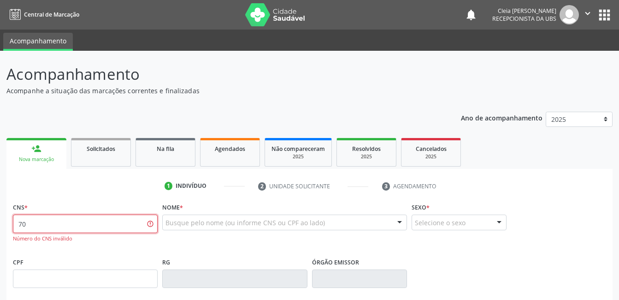
type input "7"
type input "700 5023 2875 9750"
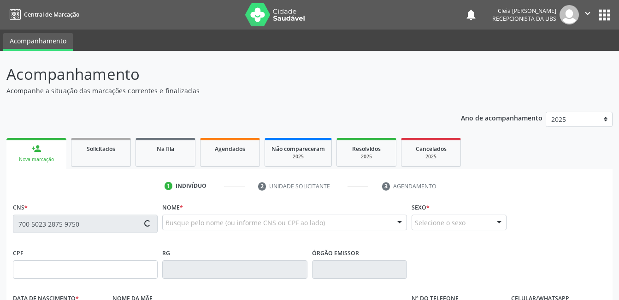
type input "125.645.994-19"
type input "26/02/2004"
type input "Josivania Ferreira de Oliveira Freire"
type input "(87) 99925-1979"
type input "(87) 98135-8194"
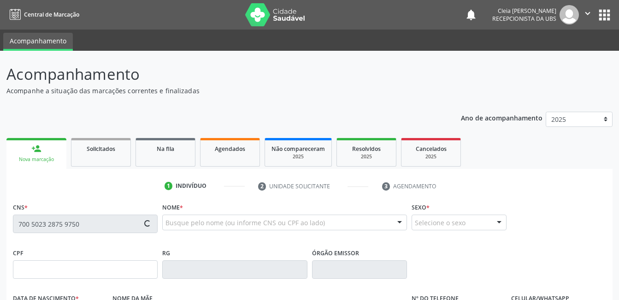
type input "029.836.424-70"
type input "S/N"
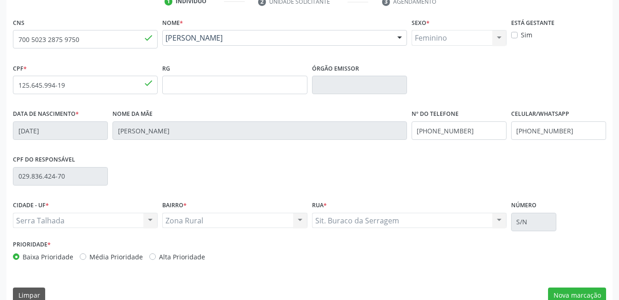
scroll to position [200, 0]
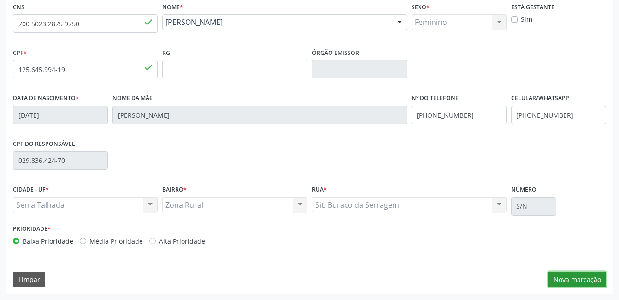
click at [576, 275] on button "Nova marcação" at bounding box center [577, 279] width 58 height 16
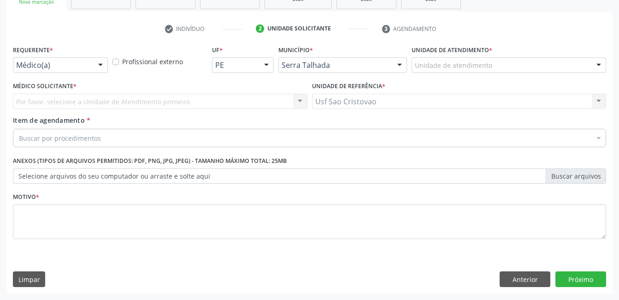
click at [102, 63] on div at bounding box center [101, 66] width 14 height 16
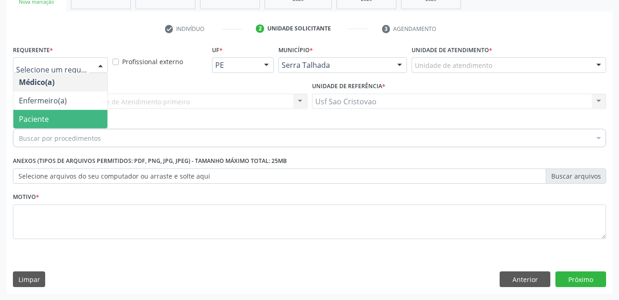
click at [89, 114] on span "Paciente" at bounding box center [60, 119] width 94 height 18
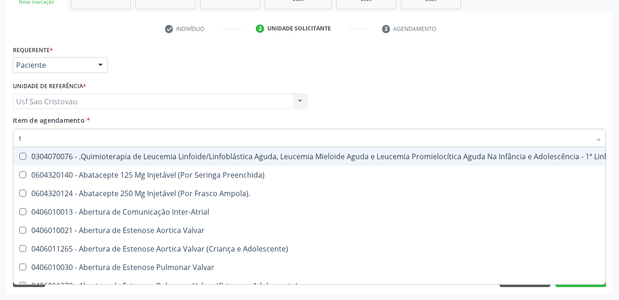
type input "tg"
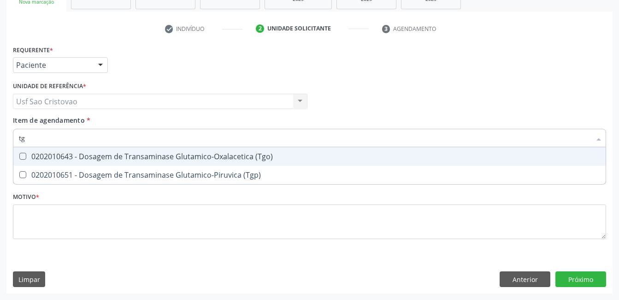
click at [22, 154] on \(Tgo\) at bounding box center [22, 156] width 7 height 7
click at [19, 154] on \(Tgo\) "checkbox" at bounding box center [16, 156] width 6 height 6
checkbox \(Tgo\) "true"
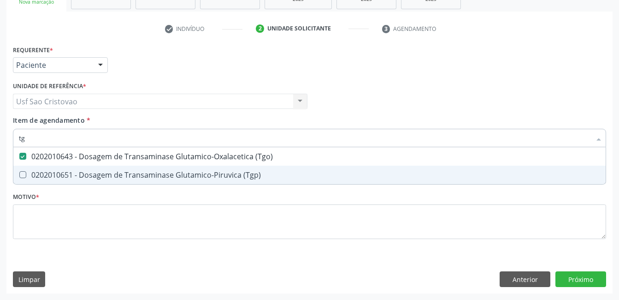
click at [22, 174] on \(Tgp\) at bounding box center [22, 174] width 7 height 7
click at [19, 174] on \(Tgp\) "checkbox" at bounding box center [16, 174] width 6 height 6
checkbox \(Tgp\) "true"
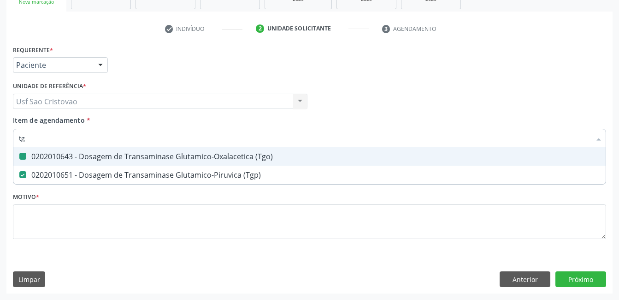
type input "t"
checkbox \(Tgo\) "false"
checkbox \(Tgp\) "false"
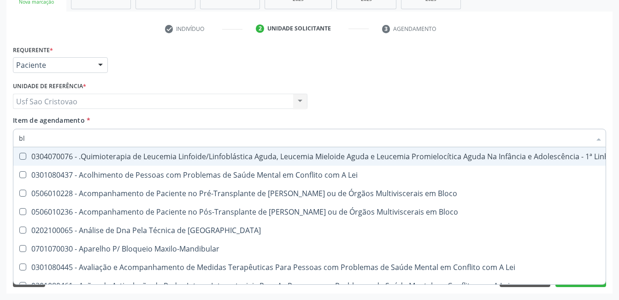
type input "b"
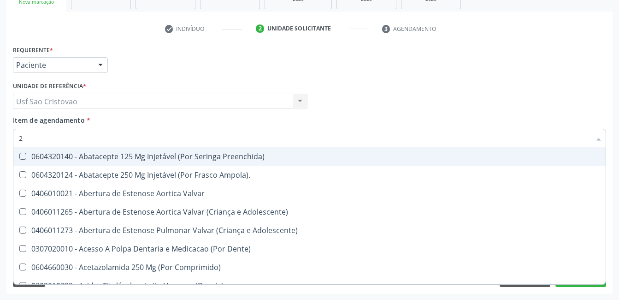
type input "20"
checkbox \(Desbastamento\) "true"
checkbox Cranianos "true"
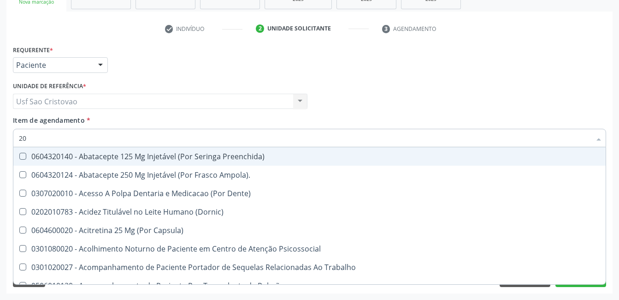
type input "202"
checkbox Transferências "true"
checkbox Extremidades "true"
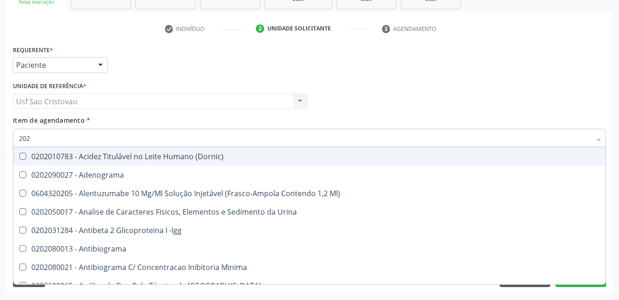
type input "2020"
checkbox Progesterona "true"
checkbox Prolactina "true"
checkbox \(Tgo\) "false"
checkbox \(Tgp\) "false"
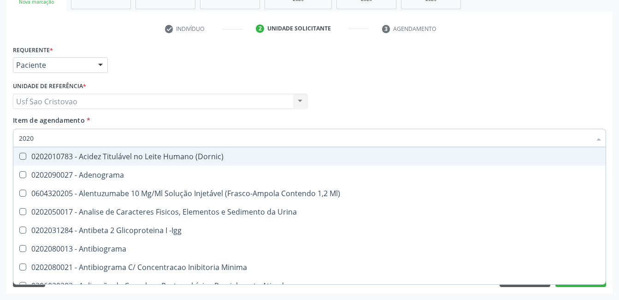
type input "20201"
checkbox Complemento "true"
checkbox 17-Alfa-Hidroxiprogesterona "true"
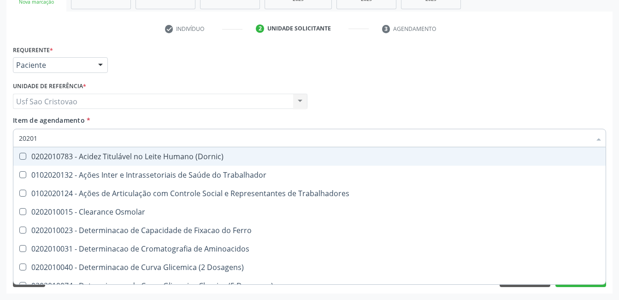
type input "202010"
checkbox Leucino-Aminopeptidase "true"
checkbox Lipase "true"
checkbox \(Tgo\) "false"
checkbox \(Tgp\) "false"
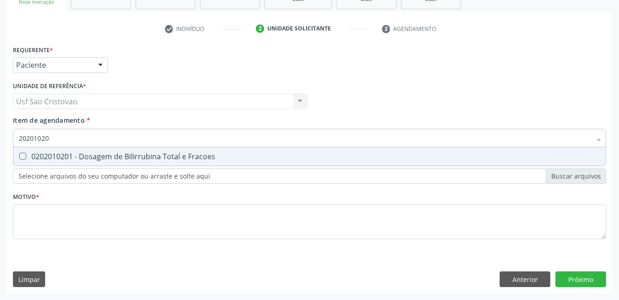
type input "202010201"
click at [22, 156] on Fracoes at bounding box center [22, 156] width 7 height 7
click at [19, 156] on Fracoes "checkbox" at bounding box center [16, 156] width 6 height 6
checkbox Fracoes "true"
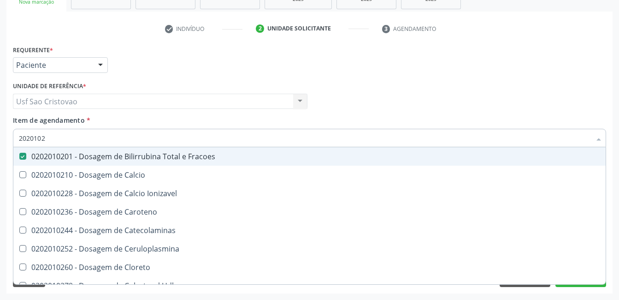
type input "202010"
checkbox Fracoes "false"
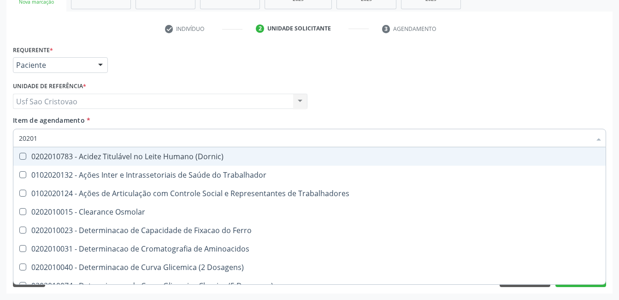
type input "2020"
checkbox Fracoes "false"
checkbox \(Tgo\) "false"
checkbox \(Tgp\) "false"
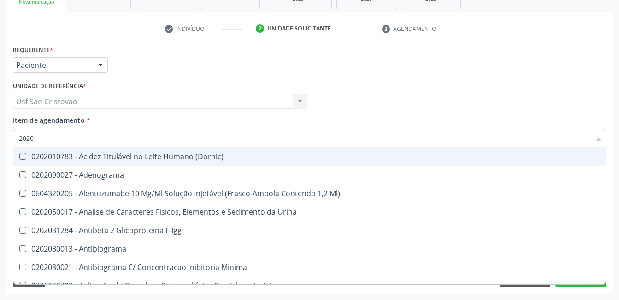
type input "202"
checkbox Fracoes "false"
checkbox Cortisol "true"
checkbox \(Tgo\) "false"
checkbox \(Tgp\) "false"
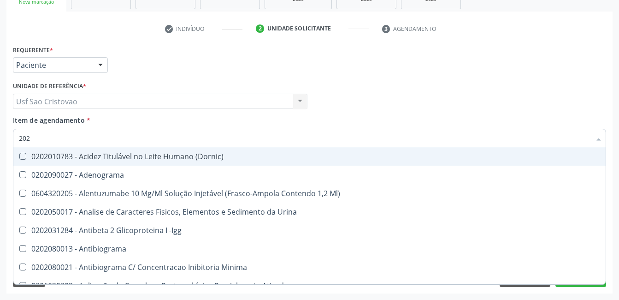
checkbox Urinarios "true"
checkbox Células "true"
type input "20"
checkbox Cortisol "false"
checkbox Urinarios "false"
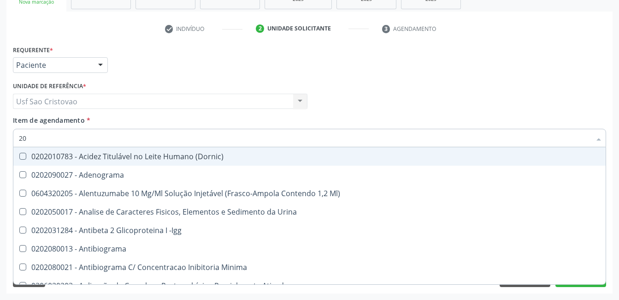
checkbox Células "false"
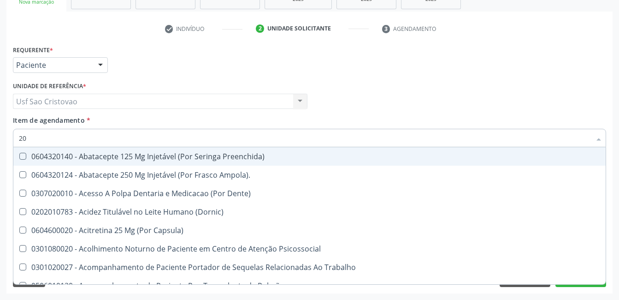
type input "2"
checkbox Fracoes "false"
checkbox \(Tgo\) "false"
checkbox \(Tgp\) "false"
checkbox Cápsula\) "false"
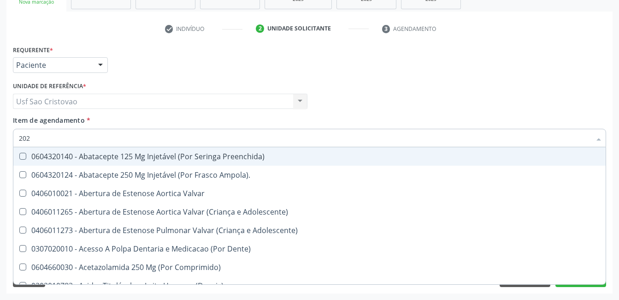
type input "2020"
checkbox Cerebral "true"
checkbox Fibrinogênio "false"
checkbox Oncocercose\ "true"
checkbox Toxoplasmose\ "true"
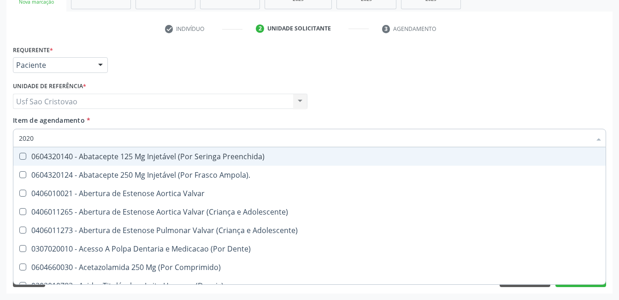
checkbox Oral "false"
checkbox Antropométrica "false"
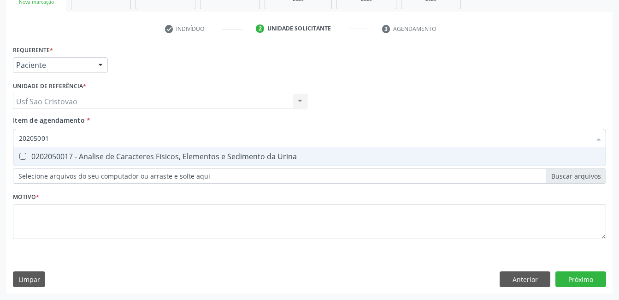
type input "202050017"
click at [25, 159] on Urina at bounding box center [22, 156] width 7 height 7
click at [19, 159] on Urina "checkbox" at bounding box center [16, 156] width 6 height 6
checkbox Urina "true"
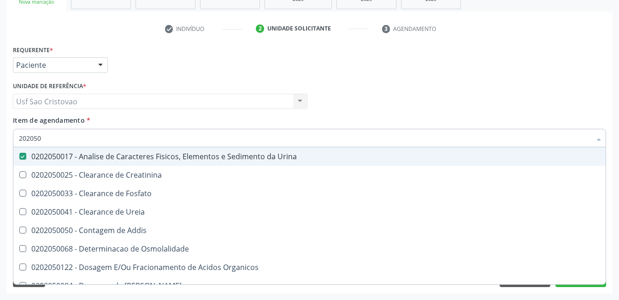
type input "20205"
checkbox Urina "false"
checkbox Creatinina "true"
type input "2020"
checkbox Creatinina "false"
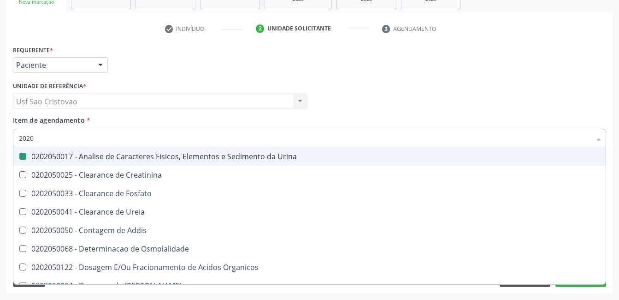
checkbox Ureia "true"
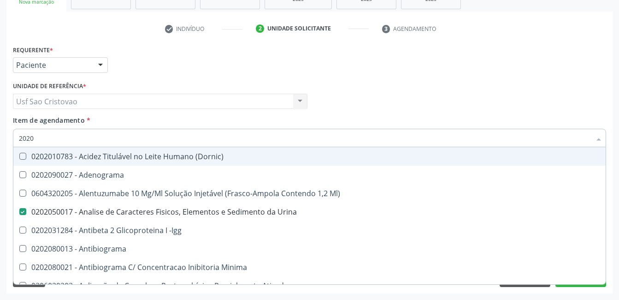
type input "202"
checkbox Fracoes "false"
checkbox Cortisol "true"
checkbox \(Tgo\) "false"
checkbox \(Tgp\) "false"
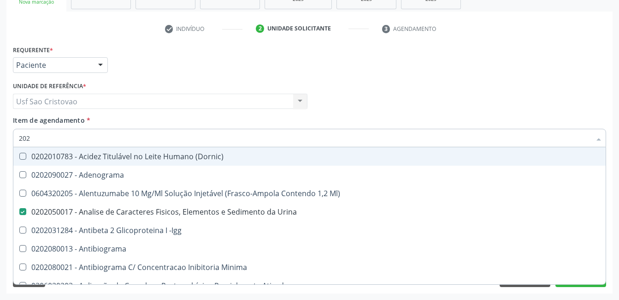
checkbox Urinarios "true"
checkbox Células "true"
type input "20"
checkbox Urina "false"
checkbox \(Pos-Pasteurização\) "true"
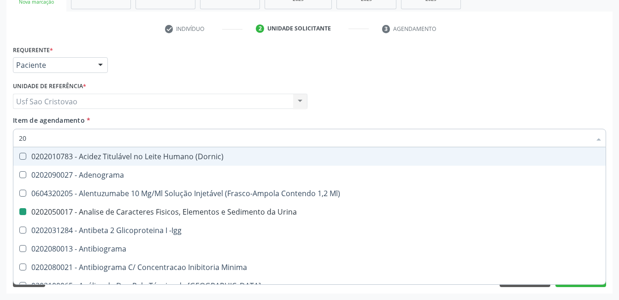
checkbox Fracoes "false"
checkbox \(Tgo\) "false"
checkbox \(Tgp\) "false"
checkbox Parceria\) "true"
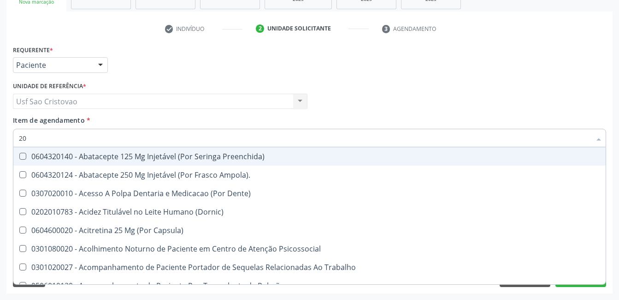
type input "202"
checkbox \(Dornic\) "true"
checkbox Urina "false"
checkbox Trabalhadores "true"
checkbox Transferências "true"
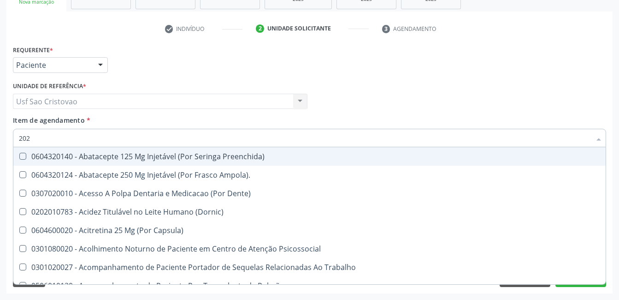
checkbox Extremidades "true"
checkbox Fracoes "false"
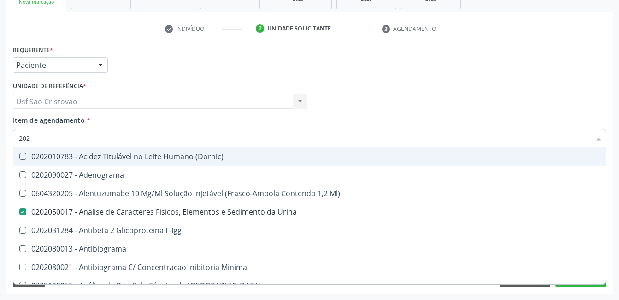
type input "2020"
checkbox Acida "true"
checkbox Fracoes "false"
checkbox Progesterona "true"
checkbox Prolactina "true"
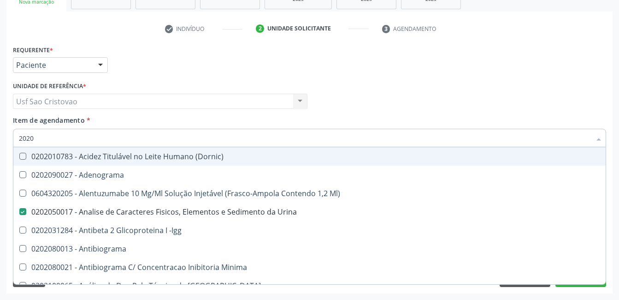
checkbox \(Tgo\) "false"
checkbox \(Tgp\) "false"
type input "20202"
checkbox Urina "false"
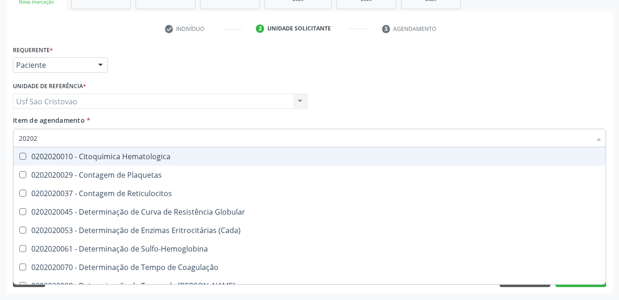
type input "2020"
checkbox Globular "true"
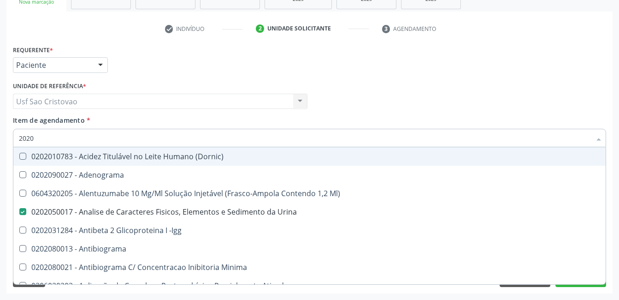
type input "202"
checkbox Fracoes "false"
checkbox Cortisol "true"
checkbox \(Tgo\) "false"
checkbox \(Tgp\) "false"
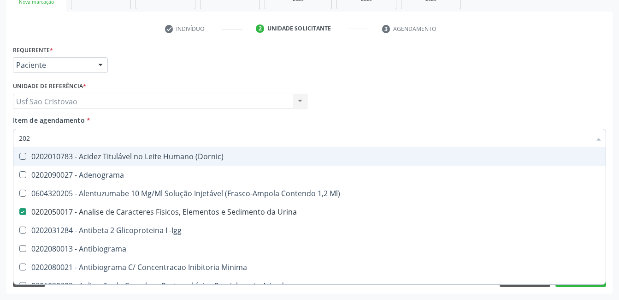
checkbox Urinarios "true"
checkbox Células "true"
type input "2020"
checkbox Acida "true"
checkbox Fracoes "false"
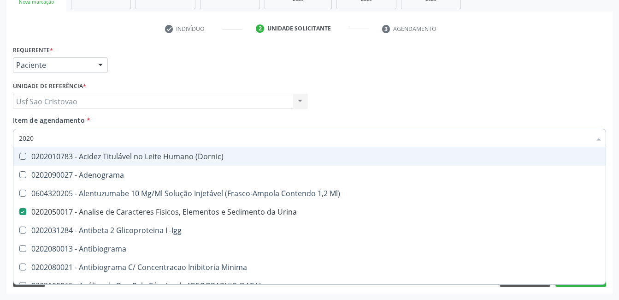
checkbox Progesterona "true"
checkbox Prolactina "true"
checkbox \(Tgo\) "false"
checkbox \(Tgp\) "false"
type input "20208"
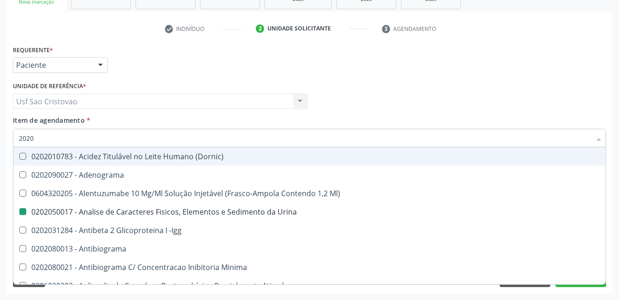
checkbox Urina "false"
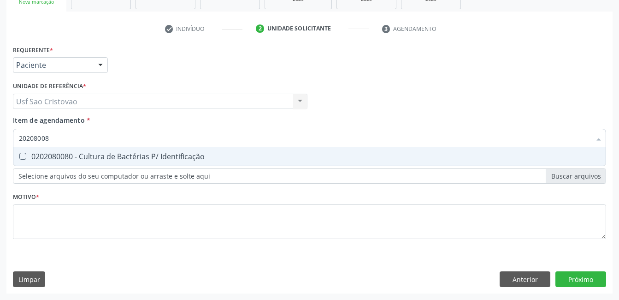
type input "202080080"
click at [23, 156] on Identificação at bounding box center [22, 156] width 7 height 7
click at [19, 156] on Identificação "checkbox" at bounding box center [16, 156] width 6 height 6
checkbox Identificação "true"
type input "2020800"
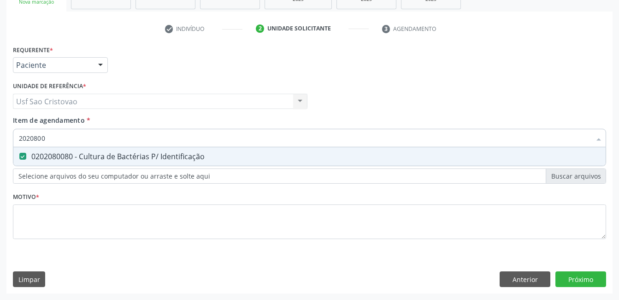
checkbox Identificação "false"
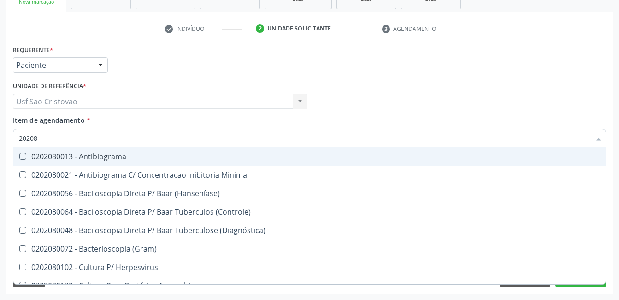
type input "2020"
checkbox \(Controle\) "true"
checkbox Identificação "false"
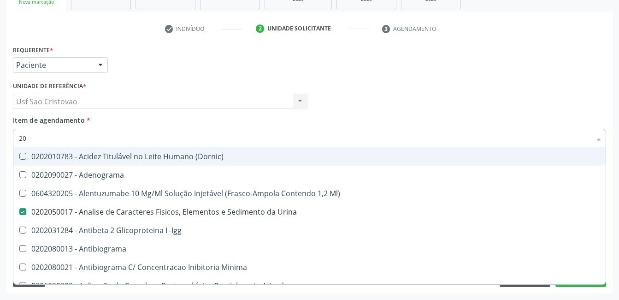
type input "2"
checkbox Urina "false"
checkbox Identificação "false"
checkbox Molecular "false"
checkbox Parceria\) "false"
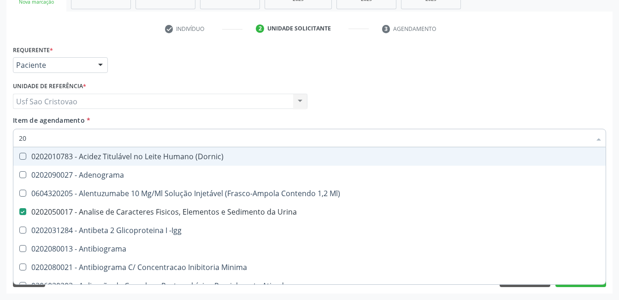
checkbox Aldosterona "true"
checkbox Fracoes "false"
checkbox Cortisol "false"
checkbox \(Tgo\) "false"
checkbox \(Tgp\) "false"
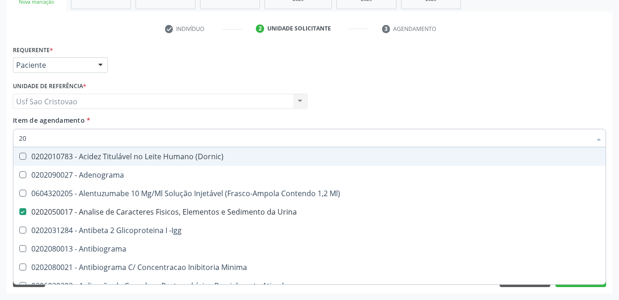
checkbox Urinarios "false"
checkbox Células "false"
checkbox Parasitas "false"
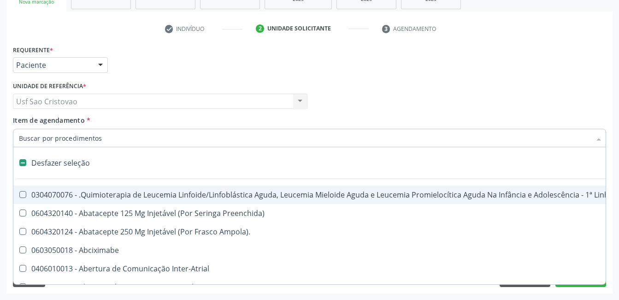
checkbox A "false"
checkbox Urina "true"
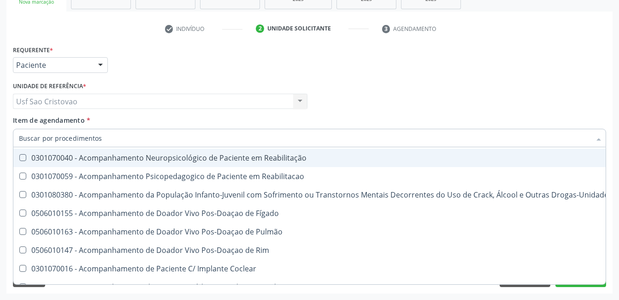
scroll to position [599, 0]
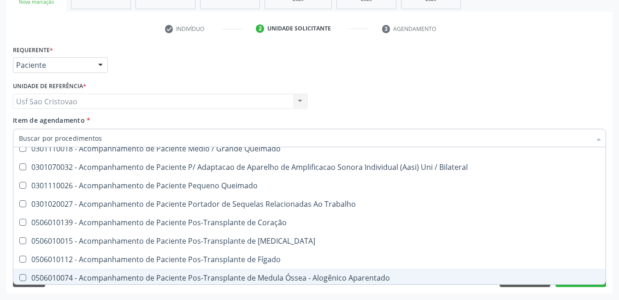
click at [358, 293] on div "Requerente * Paciente Médico(a) Enfermeiro(a) Paciente Nenhum resultado encontr…" at bounding box center [309, 168] width 606 height 250
checkbox Preenchida\) "true"
checkbox Ampola\)\ "true"
checkbox Abciximabe "true"
checkbox Inter-Atrial "true"
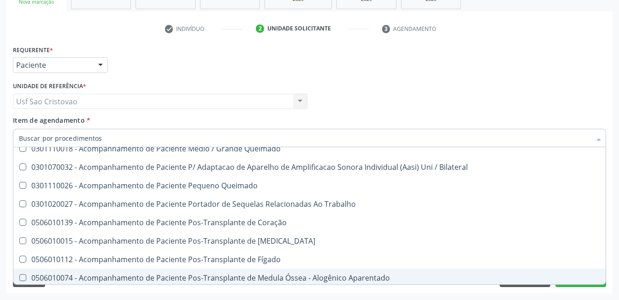
checkbox Valvar "true"
checkbox Urina "false"
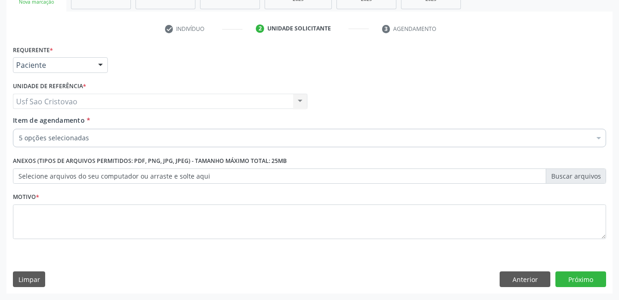
scroll to position [0, 0]
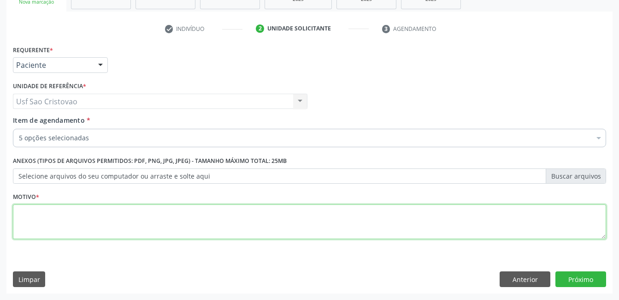
click at [274, 228] on textarea at bounding box center [309, 221] width 593 height 35
type textarea "."
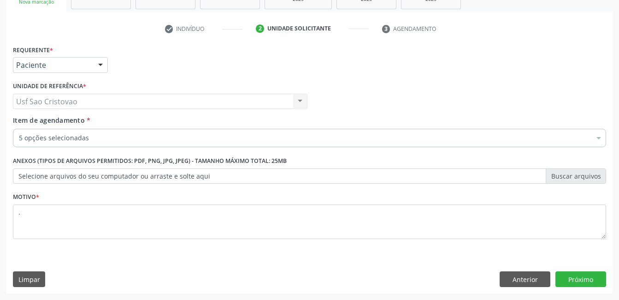
click at [370, 267] on div "Requerente * Paciente Médico(a) Enfermeiro(a) Paciente Nenhum resultado encontr…" at bounding box center [309, 168] width 606 height 250
click at [598, 274] on button "Próximo" at bounding box center [580, 279] width 51 height 16
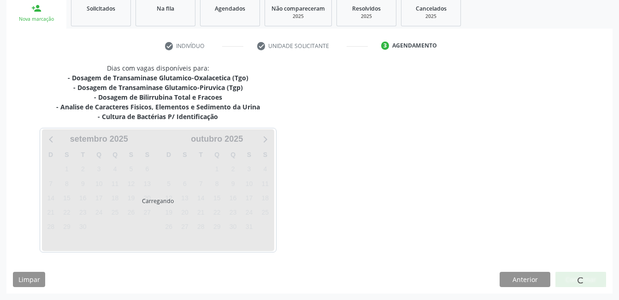
scroll to position [140, 0]
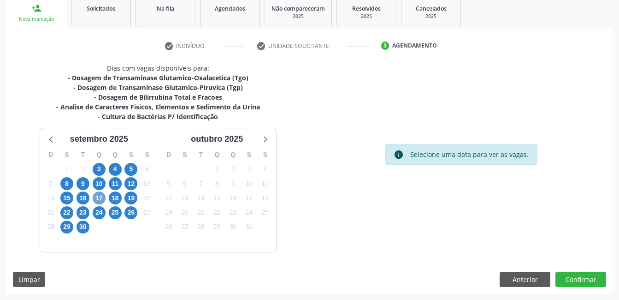
click at [102, 196] on span "17" at bounding box center [99, 197] width 13 height 13
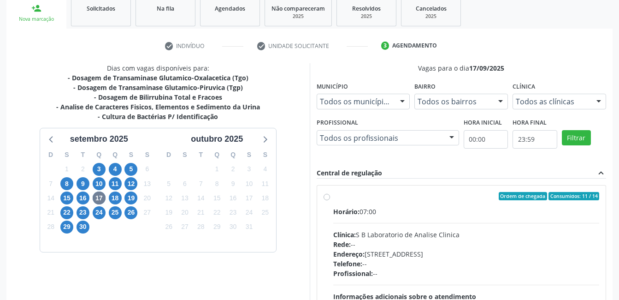
click at [333, 196] on label "Ordem de chegada Consumidos: 11 / 14 Horário: 07:00 Clínica: S B Laboratorio de…" at bounding box center [466, 263] width 266 height 142
click at [328, 196] on input "Ordem de chegada Consumidos: 11 / 14 Horário: 07:00 Clínica: S B Laboratorio de…" at bounding box center [327, 196] width 6 height 8
radio input "true"
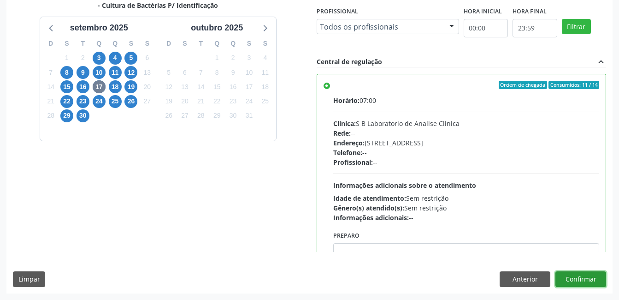
click at [584, 280] on button "Confirmar" at bounding box center [580, 279] width 51 height 16
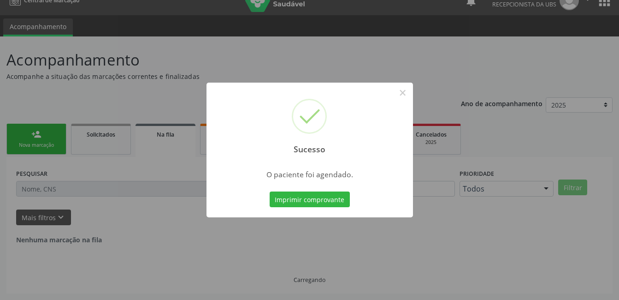
scroll to position [0, 0]
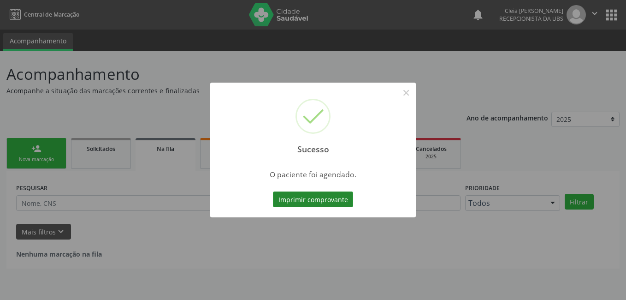
click at [322, 201] on button "Imprimir comprovante" at bounding box center [313, 199] width 80 height 16
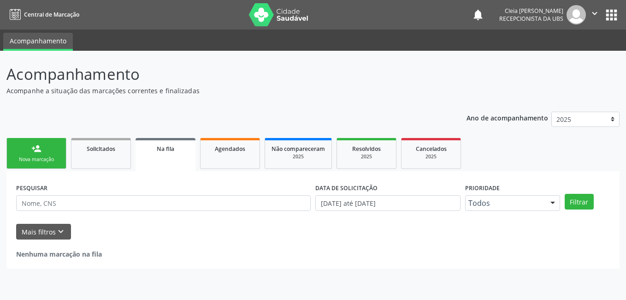
click at [35, 149] on div "person_add" at bounding box center [36, 148] width 10 height 10
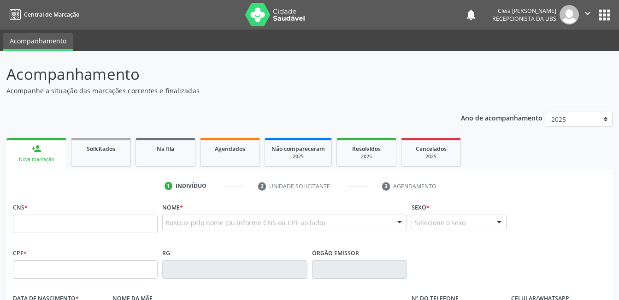
scroll to position [92, 0]
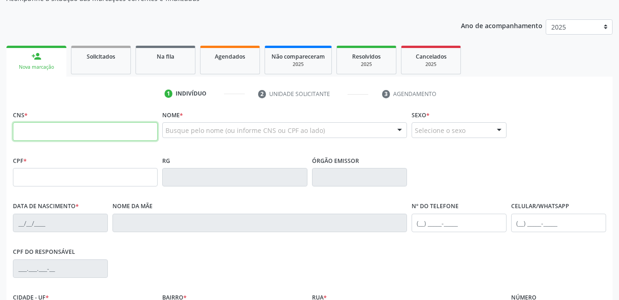
click at [110, 131] on input "text" at bounding box center [85, 131] width 145 height 18
type input "700 4034 7782 6346"
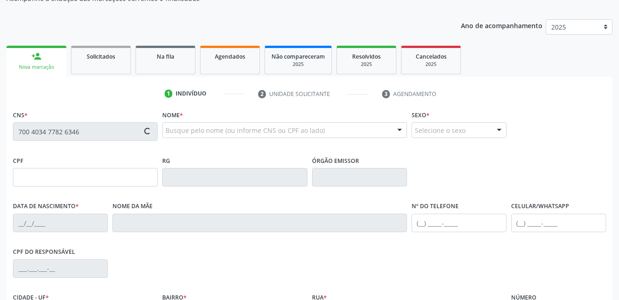
type input "080.505.694-70"
type input "03/11/1989"
type input "Josenaide Bezerra dos Santos"
type input "(87) 99634-5941"
type input "(87) 99624-1595"
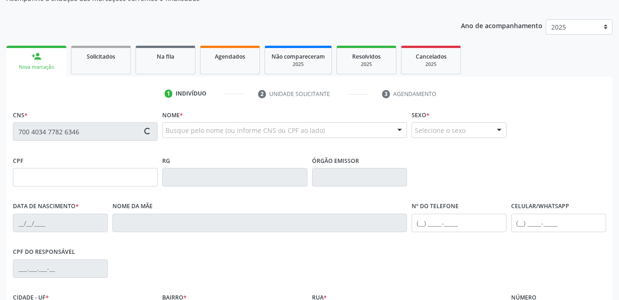
type input "141"
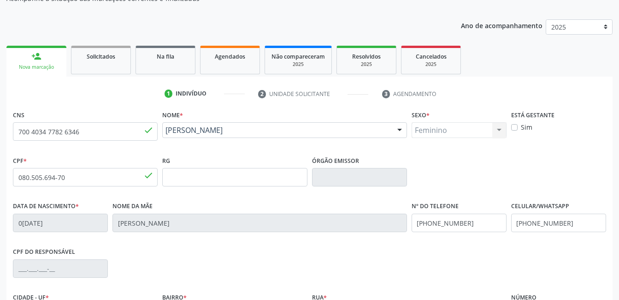
scroll to position [184, 0]
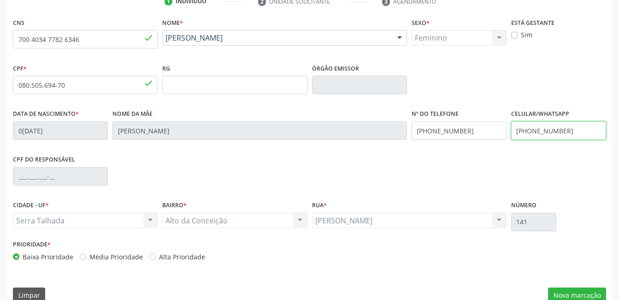
drag, startPoint x: 565, startPoint y: 130, endPoint x: 512, endPoint y: 128, distance: 53.0
click at [512, 128] on input "(87) 99624-1595" at bounding box center [558, 130] width 95 height 18
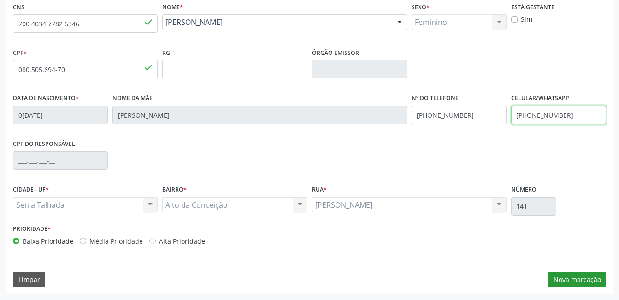
type input "(89) 99645-8023"
click at [580, 280] on button "Nova marcação" at bounding box center [577, 279] width 58 height 16
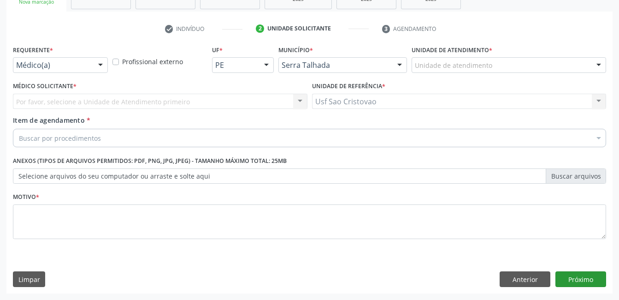
scroll to position [157, 0]
click at [107, 65] on div at bounding box center [101, 66] width 14 height 16
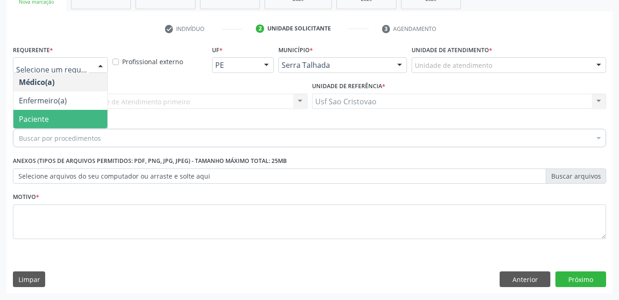
click at [64, 118] on span "Paciente" at bounding box center [60, 119] width 94 height 18
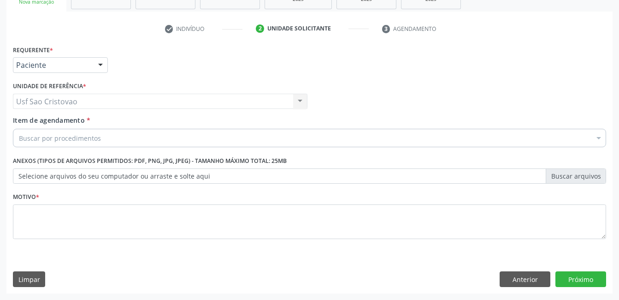
click at [131, 133] on div "Buscar por procedimentos" at bounding box center [309, 138] width 593 height 18
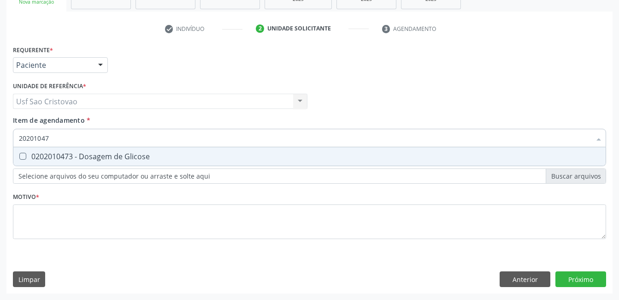
type input "202010473"
click at [20, 158] on Glicose at bounding box center [22, 156] width 7 height 7
click at [19, 158] on Glicose "checkbox" at bounding box center [16, 156] width 6 height 6
checkbox Glicose "true"
type input "2020104"
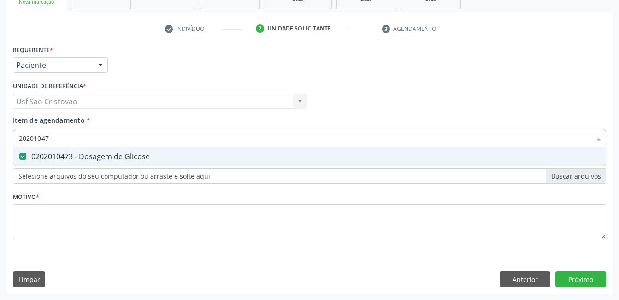
checkbox Glicose "false"
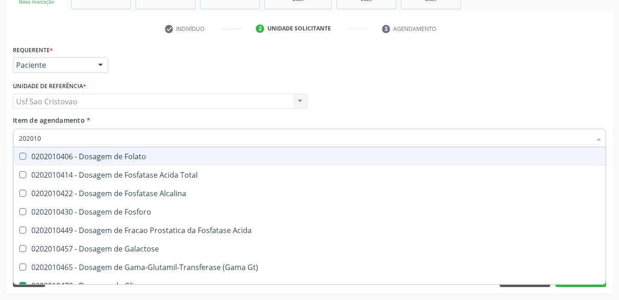
type input "20201"
checkbox Glicose "false"
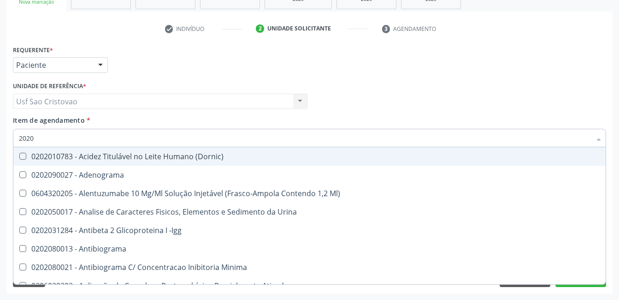
type input "202"
checkbox Glicose "false"
checkbox Leucino-Aminopeptidase "true"
type input "20"
checkbox Leucino-Aminopeptidase "false"
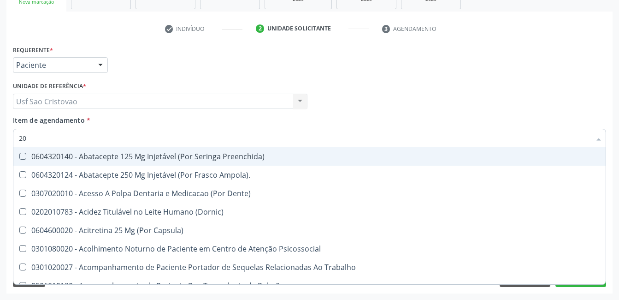
type input "202"
checkbox Linha "true"
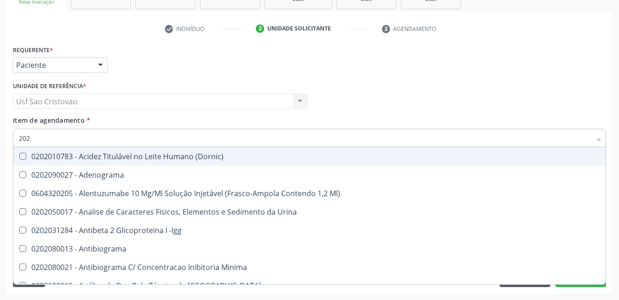
type input "2020"
checkbox X "true"
checkbox Glicose "false"
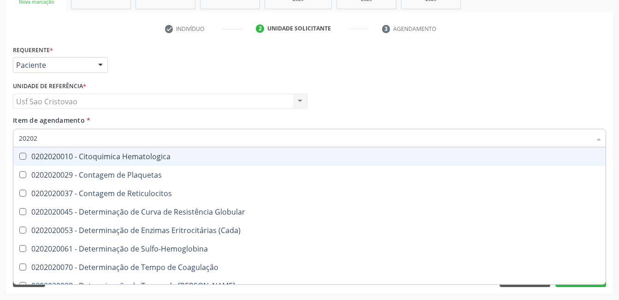
type input "202020"
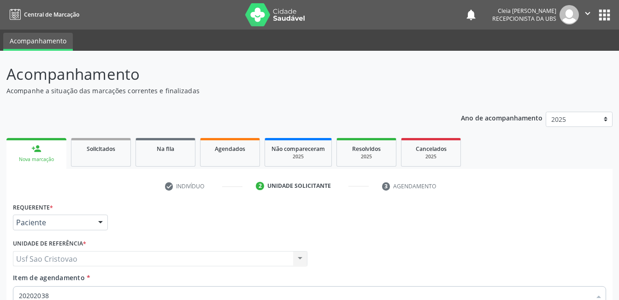
scroll to position [157, 0]
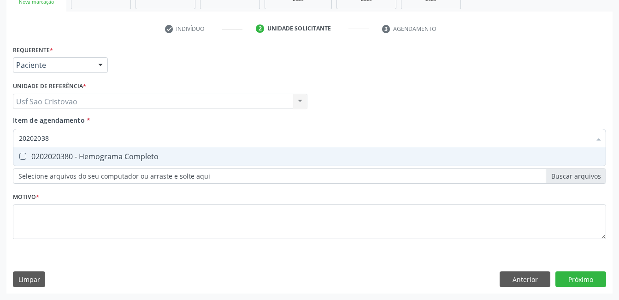
type input "202020380"
click at [23, 158] on Completo at bounding box center [22, 156] width 7 height 7
click at [19, 158] on Completo "checkbox" at bounding box center [16, 156] width 6 height 6
checkbox Completo "true"
type input "2020203"
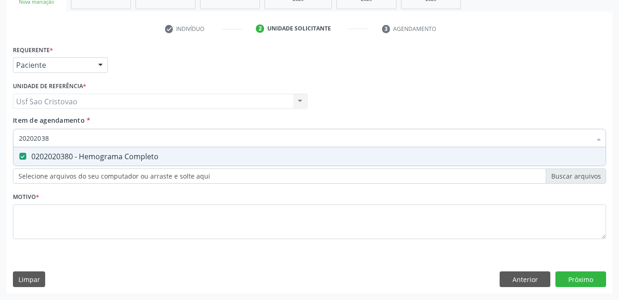
checkbox Completo "false"
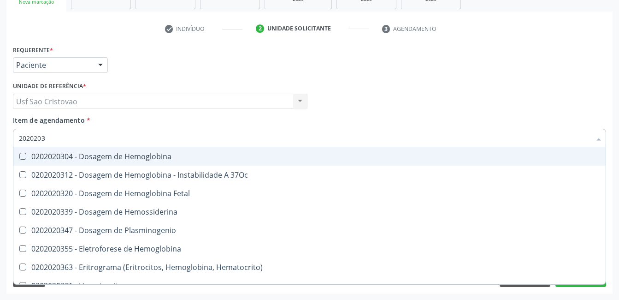
type input "202020"
checkbox Completo "false"
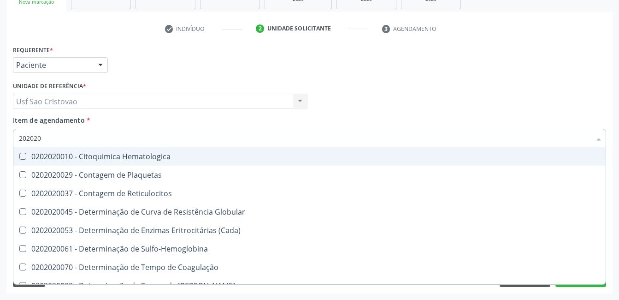
type input "20202"
checkbox Completo "false"
checkbox Leucograma "true"
type input "2020"
checkbox Completo "false"
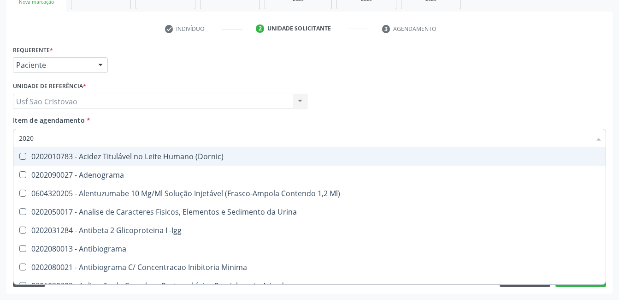
type input "20203"
checkbox \(Qualitativo\) "true"
type input "202030"
checkbox \(Qualitativo\) "false"
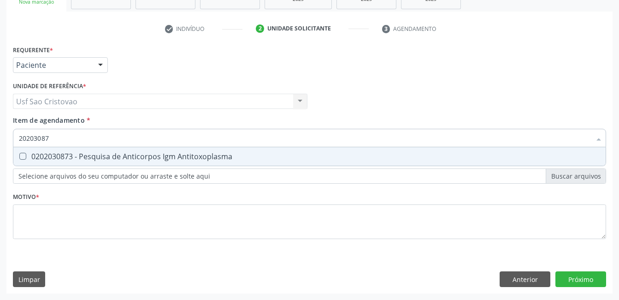
type input "202030873"
click at [22, 158] on Antitoxoplasma at bounding box center [22, 156] width 7 height 7
click at [19, 158] on Antitoxoplasma "checkbox" at bounding box center [16, 156] width 6 height 6
checkbox Antitoxoplasma "true"
type input "2020308"
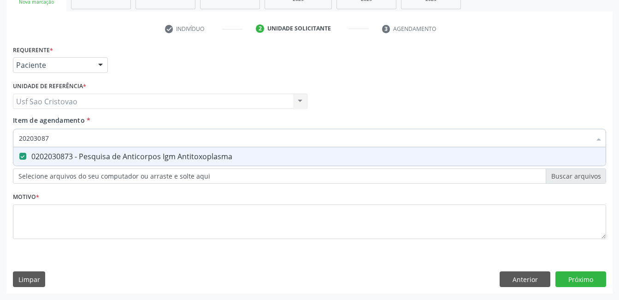
checkbox Antitoxoplasma "false"
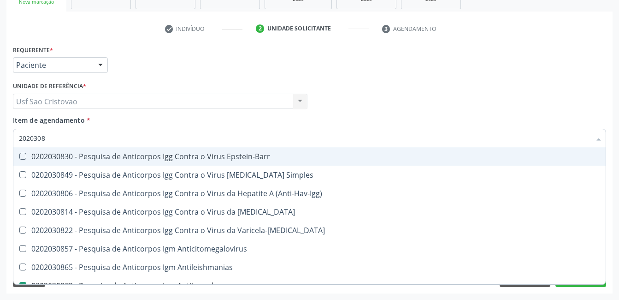
type input "202030"
checkbox Antitoxoplasma "false"
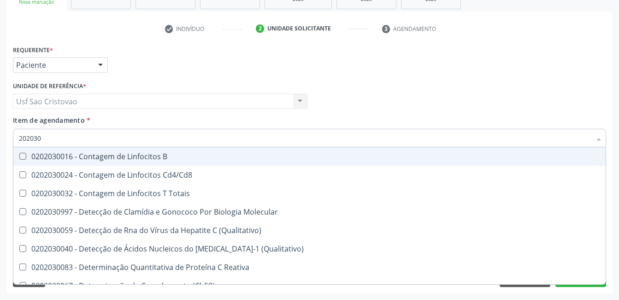
type input "20203"
checkbox Antiglomerulo "true"
checkbox Antitoxoplasma "false"
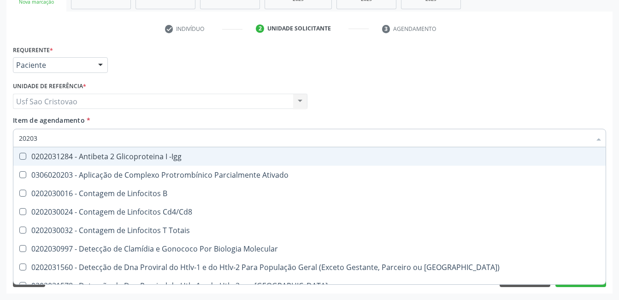
type input "202030"
checkbox Completo "false"
checkbox Antiespermatozoides "true"
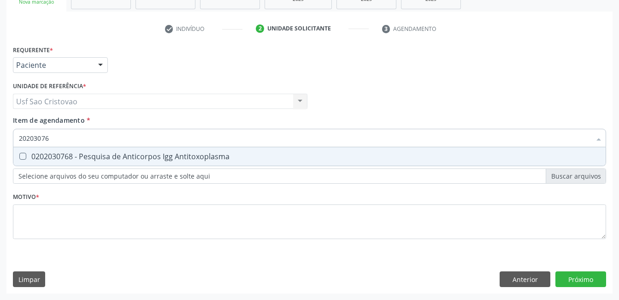
type input "202030768"
click at [24, 153] on Antitoxoplasma at bounding box center [22, 156] width 7 height 7
click at [19, 153] on Antitoxoplasma "checkbox" at bounding box center [16, 156] width 6 height 6
checkbox Antitoxoplasma "true"
type input "2020307"
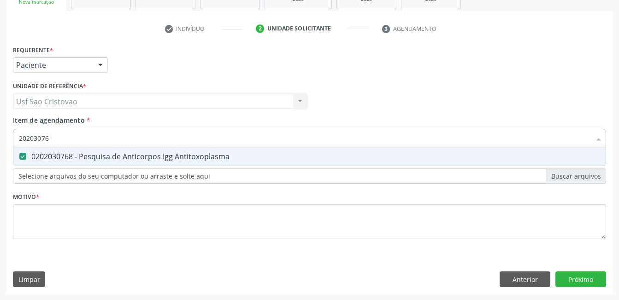
checkbox Antitoxoplasma "false"
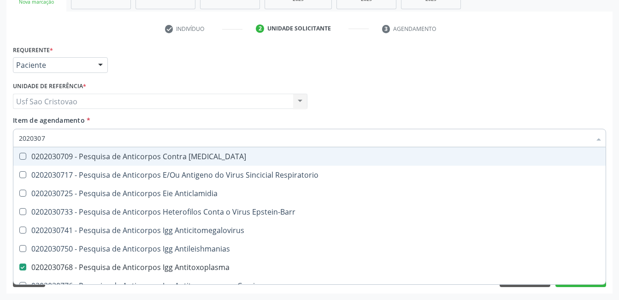
type input "202030"
checkbox Antitoxoplasma "false"
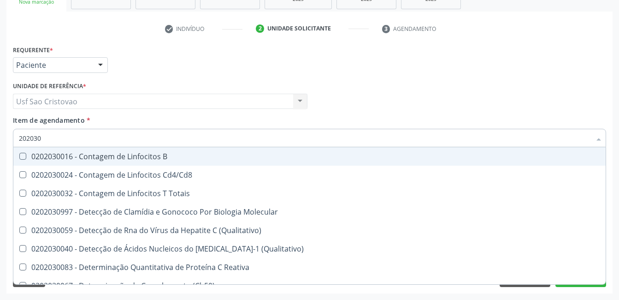
type input "20203"
checkbox Antiglomerulo "true"
checkbox Antitoxoplasma "false"
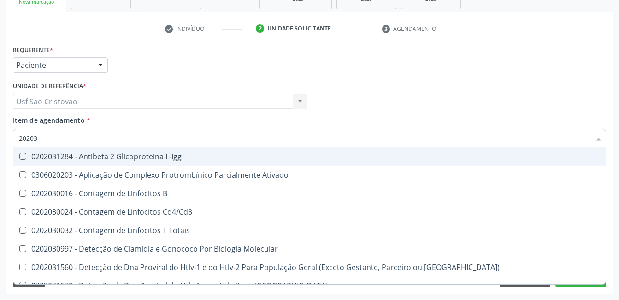
type input "2020"
checkbox Completo "false"
checkbox Antitoxoplasma "false"
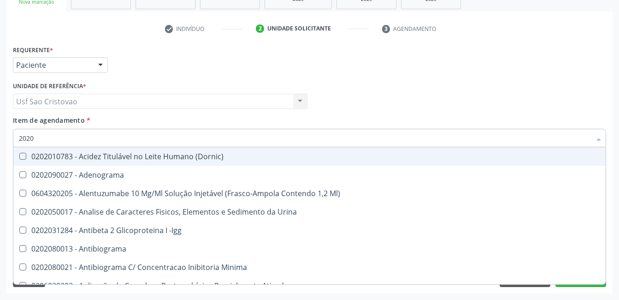
type input "20201"
checkbox Reumatoide "true"
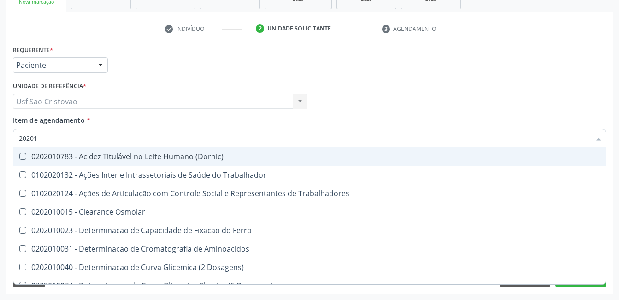
type input "202010"
checkbox II "true"
checkbox Glicose "false"
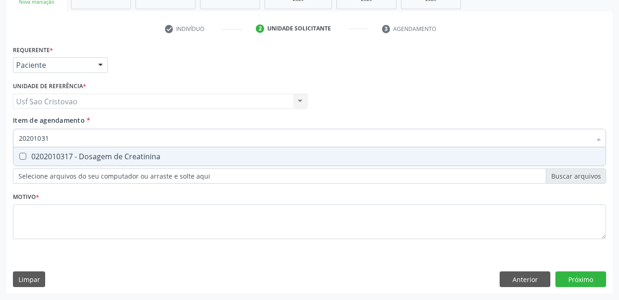
type input "202010317"
drag, startPoint x: 25, startPoint y: 155, endPoint x: 60, endPoint y: 144, distance: 36.7
click at [25, 155] on Creatinina at bounding box center [22, 156] width 7 height 7
click at [19, 155] on Creatinina "checkbox" at bounding box center [16, 156] width 6 height 6
checkbox Creatinina "true"
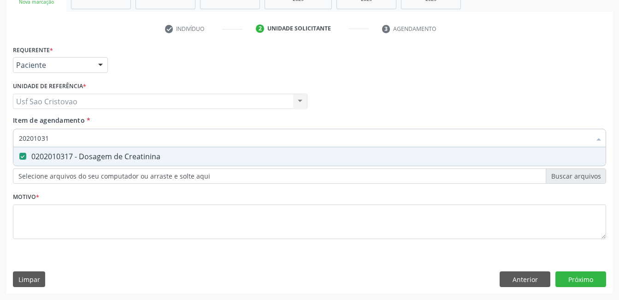
type input "2020103"
checkbox Creatinina "false"
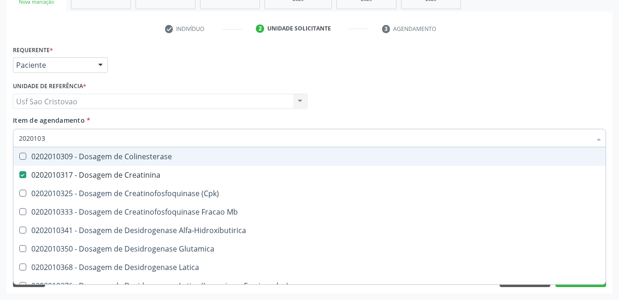
type input "202010"
checkbox Creatinina "false"
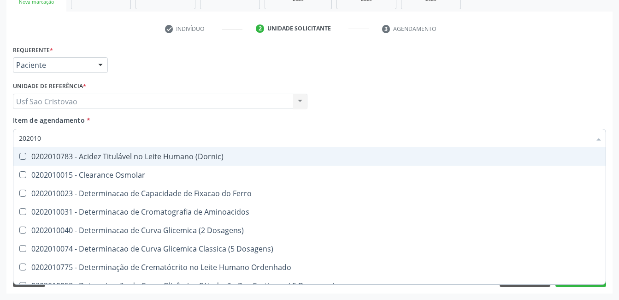
type input "20201"
checkbox Creatinina "false"
checkbox Folato "true"
checkbox Glicose "false"
checkbox Nt-Probnp\) "true"
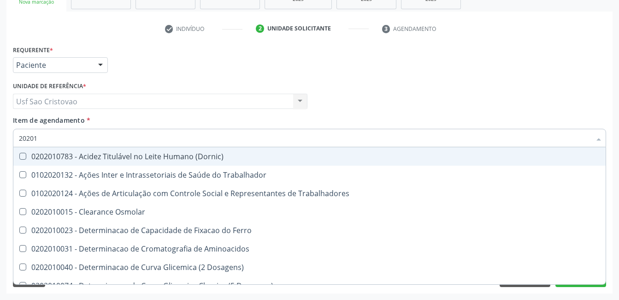
type input "2020"
checkbox Creatinina "false"
checkbox Glicose "false"
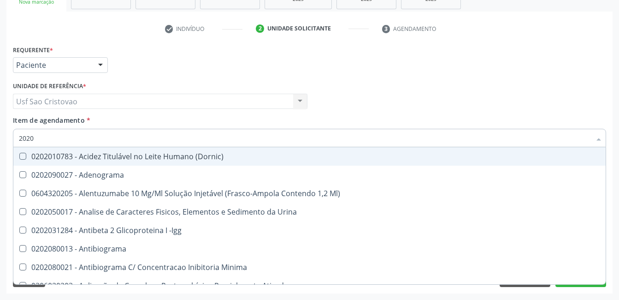
type input "20201"
checkbox Molecular "true"
checkbox Reumatoide "true"
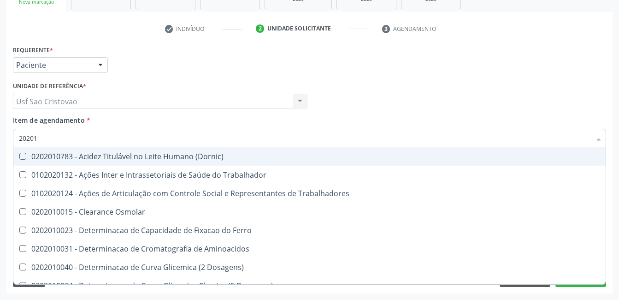
type input "202010"
checkbox Ionizavel "true"
checkbox Creatinina "false"
checkbox II "true"
checkbox Glicose "false"
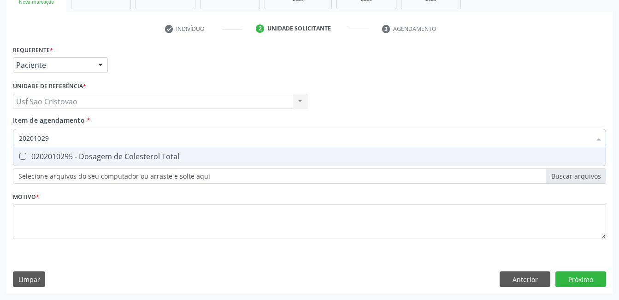
type input "202010295"
click at [24, 155] on Total at bounding box center [22, 156] width 7 height 7
click at [19, 155] on Total "checkbox" at bounding box center [16, 156] width 6 height 6
checkbox Total "true"
type input "2020102"
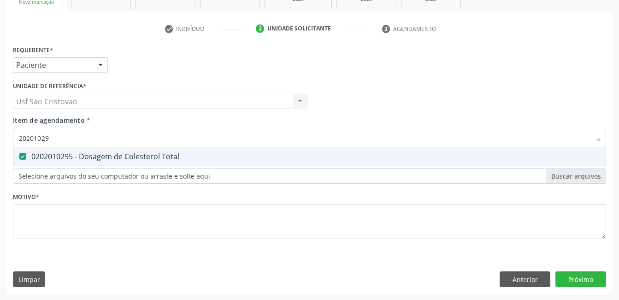
checkbox Total "false"
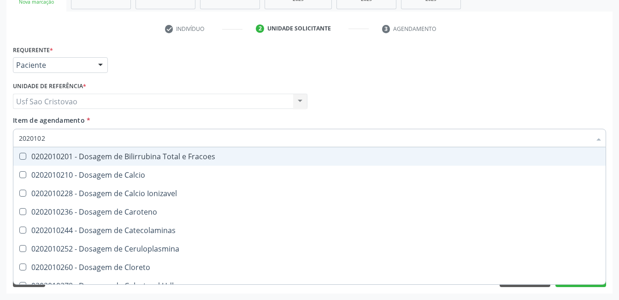
type input "202010"
checkbox Total "false"
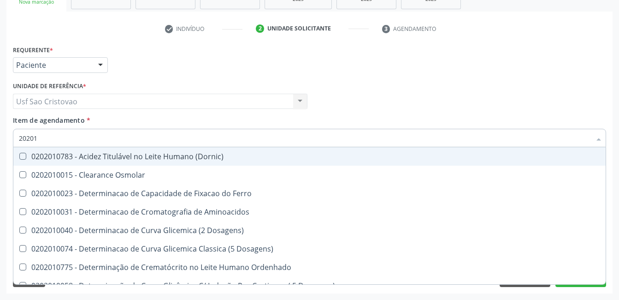
type input "2020"
checkbox Total "false"
checkbox Creatinina "false"
checkbox Ferritina "false"
checkbox Folato "false"
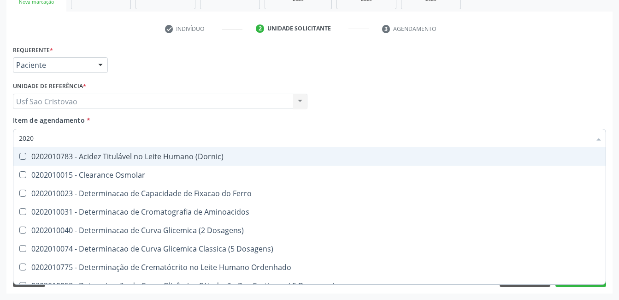
checkbox Glicose "false"
checkbox Nt-Probnp\) "false"
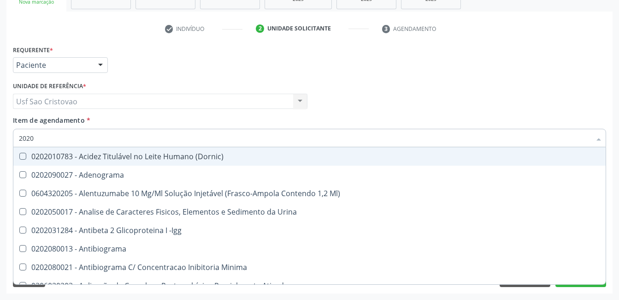
type input "20201"
checkbox Hemacias "true"
checkbox Molecular "true"
checkbox Reumatoide "true"
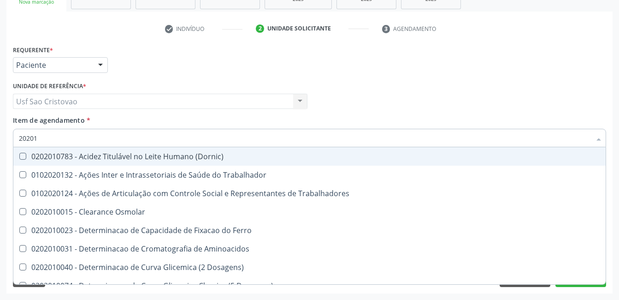
type input "202010"
checkbox Fracoes "true"
checkbox Ionizavel "true"
checkbox Total "false"
checkbox Creatinina "false"
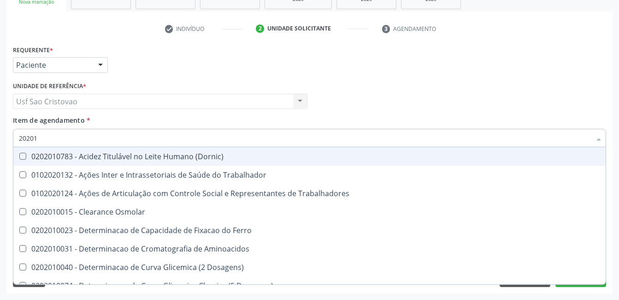
checkbox II "true"
checkbox Glicose "false"
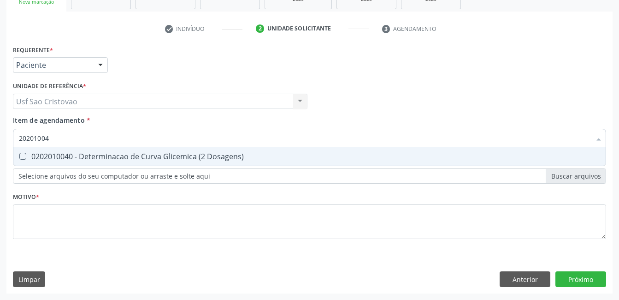
type input "202010040"
click at [23, 157] on Dosagens\) at bounding box center [22, 156] width 7 height 7
click at [19, 157] on Dosagens\) "checkbox" at bounding box center [16, 156] width 6 height 6
checkbox Dosagens\) "true"
type input "2020100"
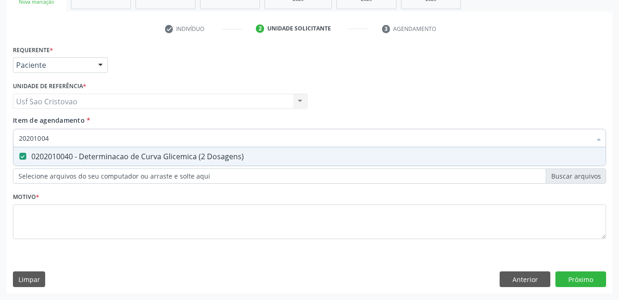
checkbox Dosagens\) "false"
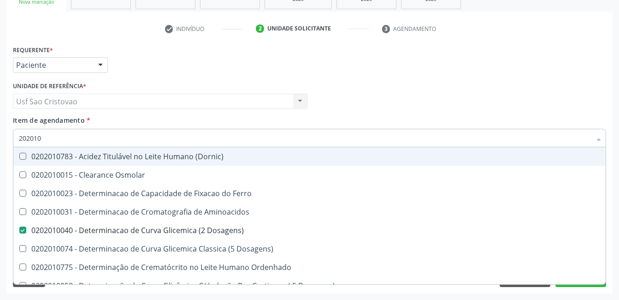
type input "20201"
checkbox Dosagens\) "false"
checkbox Ordenhado "true"
checkbox Total "false"
checkbox Creatinina "false"
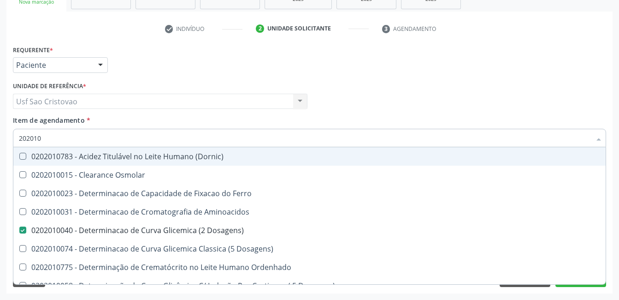
checkbox Ferritina "true"
checkbox Folato "true"
checkbox Glicose "false"
checkbox Nt-Probnp\) "true"
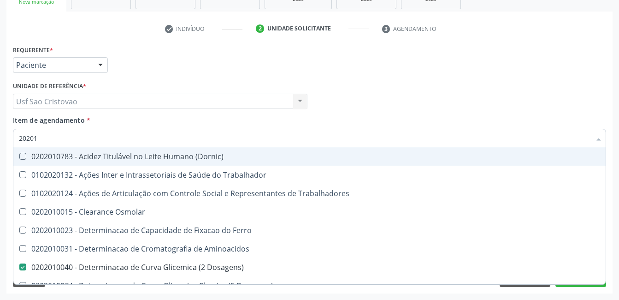
type input "2020"
checkbox Dosagens\) "false"
checkbox Total "false"
checkbox Creatinina "false"
checkbox Ix "true"
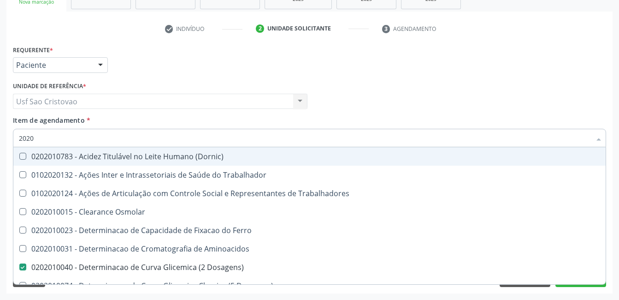
checkbox Glicose "false"
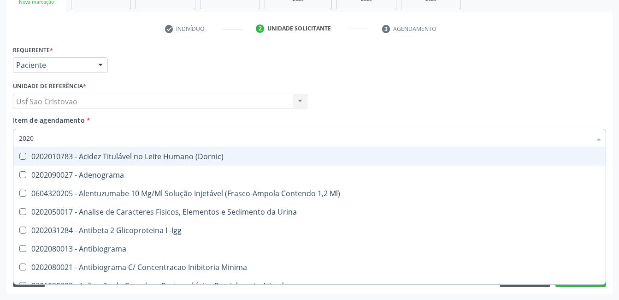
type input "20201"
checkbox Minima "true"
checkbox Hemacias "true"
checkbox Molecular "true"
checkbox Dosagens\) "false"
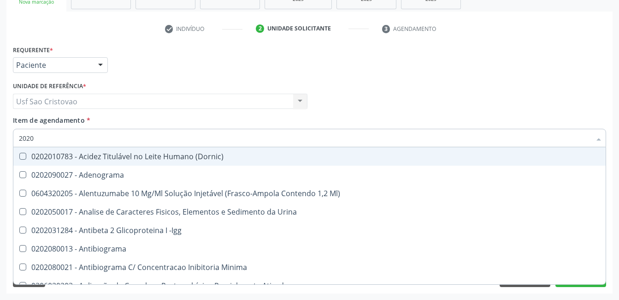
checkbox Reumatoide "true"
type input "202010"
checkbox -Igg "true"
checkbox Minima "false"
checkbox Totais "true"
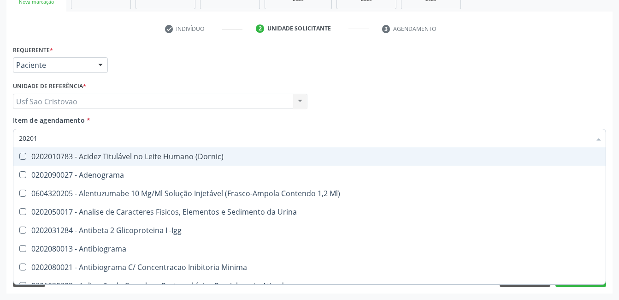
checkbox Reticulocitos "true"
checkbox Hemacias "false"
checkbox Molecular "false"
checkbox Aminoacidos "true"
checkbox Reumatoide "false"
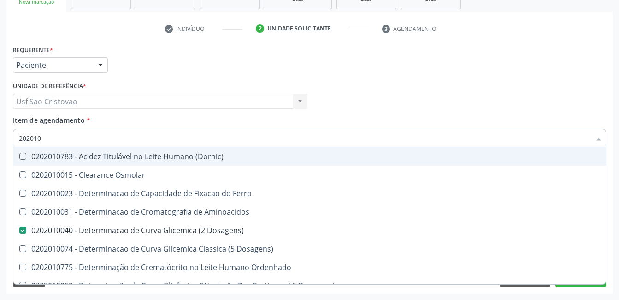
type input "2020105"
checkbox Dosagens\) "false"
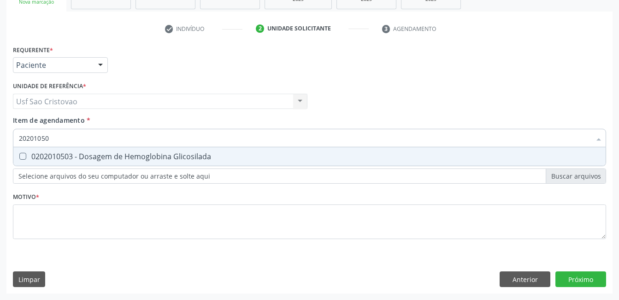
type input "202010503"
click at [23, 157] on Glicosilada at bounding box center [22, 156] width 7 height 7
click at [19, 157] on Glicosilada "checkbox" at bounding box center [16, 156] width 6 height 6
checkbox Glicosilada "true"
type input "202010"
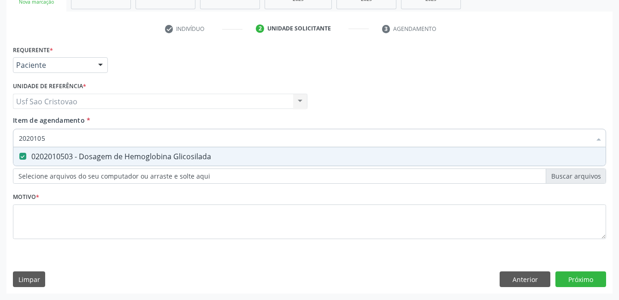
checkbox Glicosilada "false"
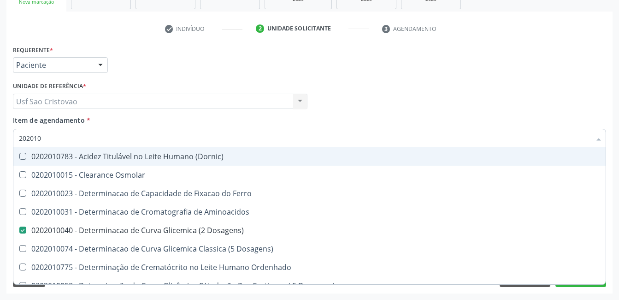
type input "20201"
checkbox Dosagens\) "false"
checkbox Ordenhado "true"
checkbox Total "false"
checkbox Creatinina "false"
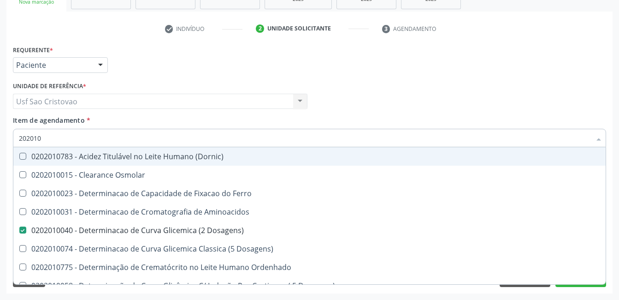
checkbox Ferritina "true"
checkbox Folato "true"
checkbox Glicose "false"
checkbox Glicosilada "false"
checkbox Nt-Probnp\) "true"
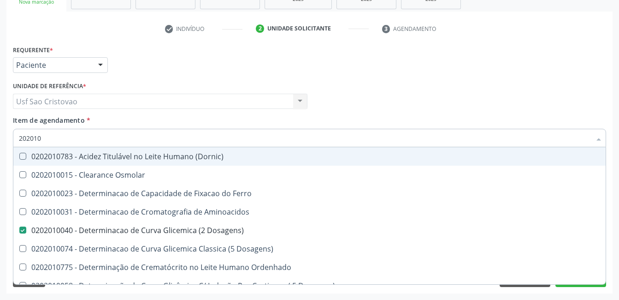
checkbox Potassio "true"
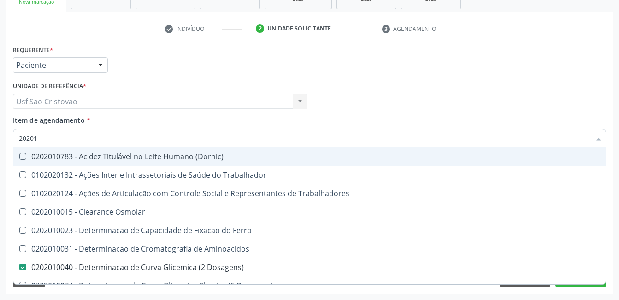
type input "2020"
checkbox Dosagens\) "false"
checkbox Total "false"
checkbox Creatinina "false"
checkbox Ix "true"
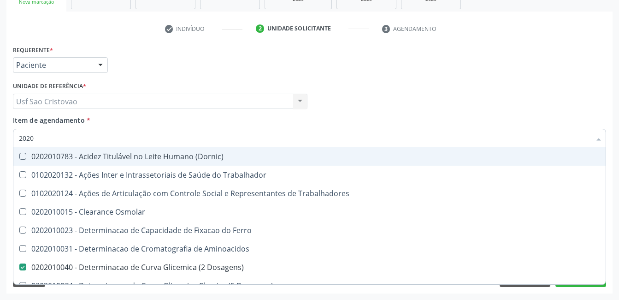
checkbox Glicose "false"
checkbox Glicosilada "false"
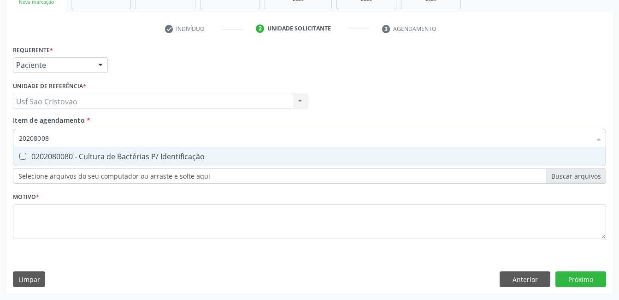
type input "202080080"
click at [24, 157] on Identificação at bounding box center [22, 156] width 7 height 7
click at [19, 157] on Identificação "checkbox" at bounding box center [16, 156] width 6 height 6
checkbox Identificação "true"
type input "2020800"
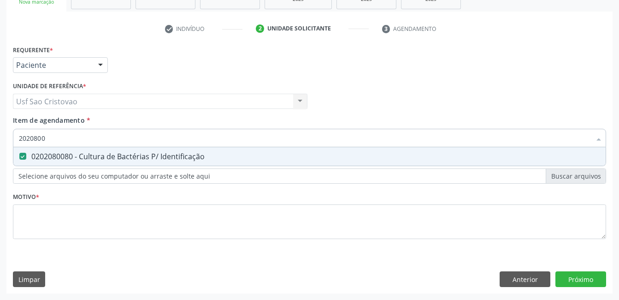
checkbox Identificação "false"
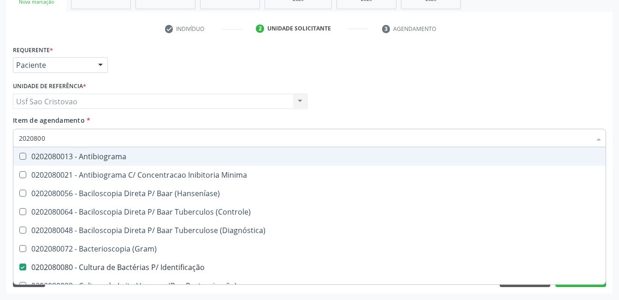
type input "202080"
checkbox Identificação "false"
type input "2020"
checkbox Identificação "false"
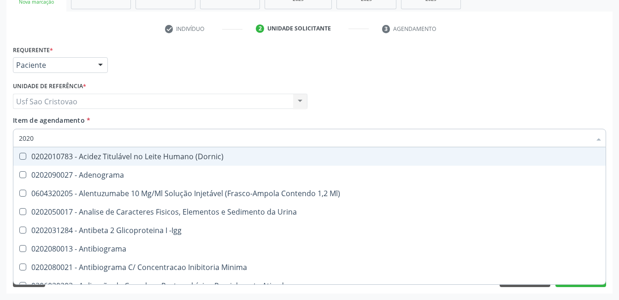
type input "202"
checkbox Identificação "false"
checkbox Molecular "true"
checkbox Dosagens\) "false"
checkbox Sulfo-Hemoglobina "true"
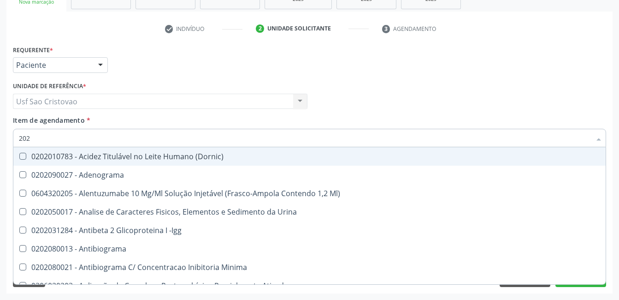
checkbox Total "false"
checkbox Creatinina "false"
checkbox II "true"
checkbox \(Inibidor\) "true"
checkbox Glicose "false"
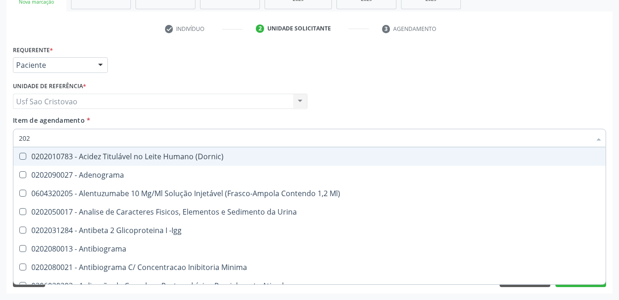
checkbox Glicosilada "false"
checkbox Leucino-Aminopeptidase "true"
checkbox Oxalato "true"
checkbox Completo "false"
checkbox Anticardiolipina "true"
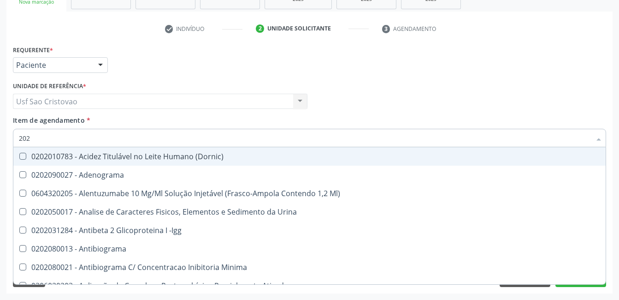
checkbox Antitoxoplasma "false"
checkbox Tripanossoma "true"
checkbox Protrombina "true"
type input "2020"
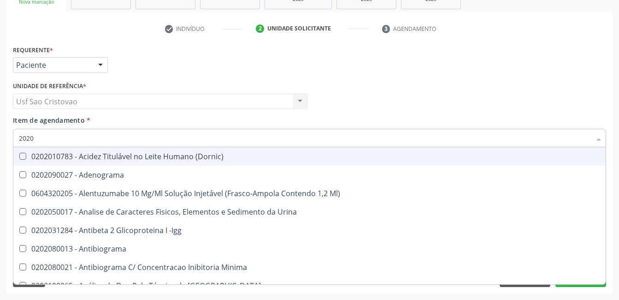
checkbox Herpesvirus "true"
checkbox Identificação "false"
checkbox Molecular "true"
checkbox Dosagens\) "false"
checkbox III "true"
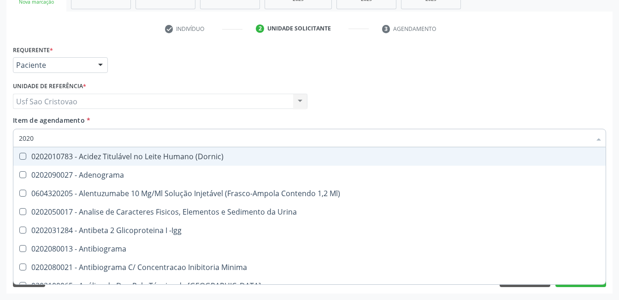
checkbox Cadmio "true"
checkbox Total "false"
checkbox Creatinina "false"
checkbox X "true"
checkbox Serico "true"
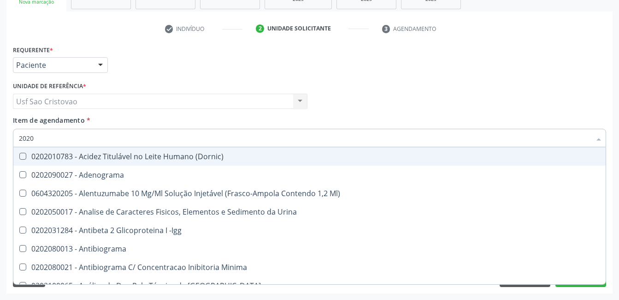
checkbox Glicose "false"
checkbox Glicosilada "false"
checkbox B12 "true"
checkbox Completo "false"
checkbox Trabalho "true"
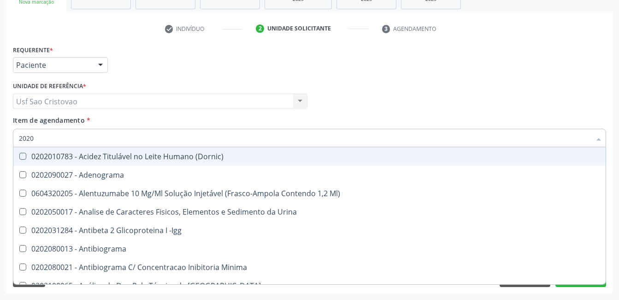
checkbox Gestante "true"
checkbox Antitoxoplasma "false"
type input "20205"
checkbox Identificação "false"
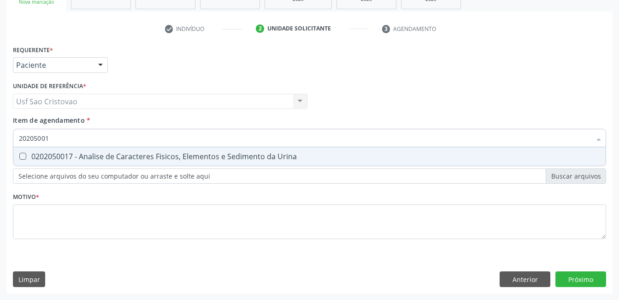
type input "202050017"
click at [22, 155] on Urina at bounding box center [22, 156] width 7 height 7
click at [19, 155] on Urina "checkbox" at bounding box center [16, 156] width 6 height 6
checkbox Urina "true"
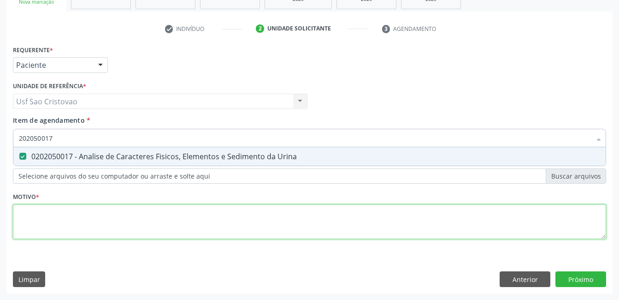
click at [259, 224] on div "Requerente * Paciente Médico(a) Enfermeiro(a) Paciente Nenhum resultado encontr…" at bounding box center [309, 147] width 593 height 209
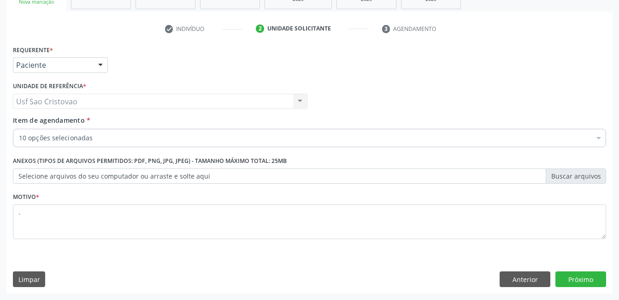
click at [342, 260] on div "Requerente * Paciente Médico(a) Enfermeiro(a) Paciente Nenhum resultado encontr…" at bounding box center [309, 168] width 606 height 250
click at [588, 277] on button "Próximo" at bounding box center [580, 279] width 51 height 16
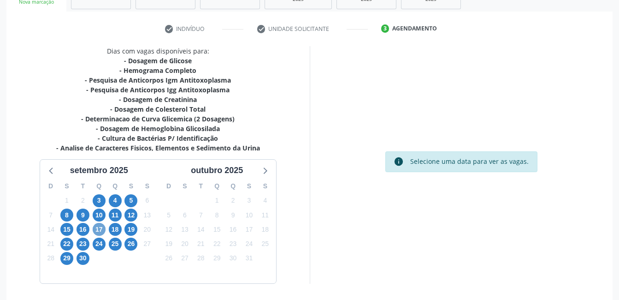
click at [99, 231] on span "17" at bounding box center [99, 229] width 13 height 13
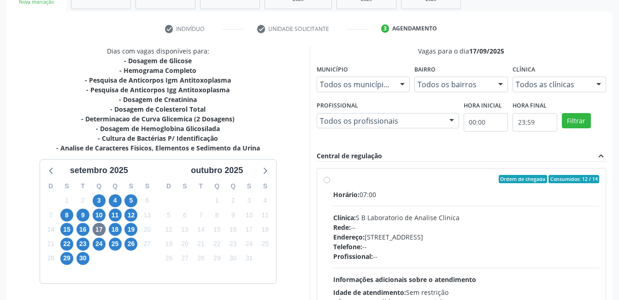
click at [333, 183] on label "Ordem de chegada Consumidos: 12 / 14 Horário: 07:00 Clínica: S B Laboratorio de…" at bounding box center [466, 246] width 266 height 142
click at [328, 183] on input "Ordem de chegada Consumidos: 12 / 14 Horário: 07:00 Clínica: S B Laboratorio de…" at bounding box center [327, 179] width 6 height 8
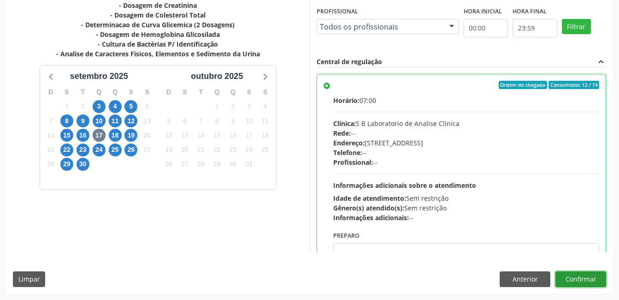
click at [584, 283] on button "Confirmar" at bounding box center [580, 279] width 51 height 16
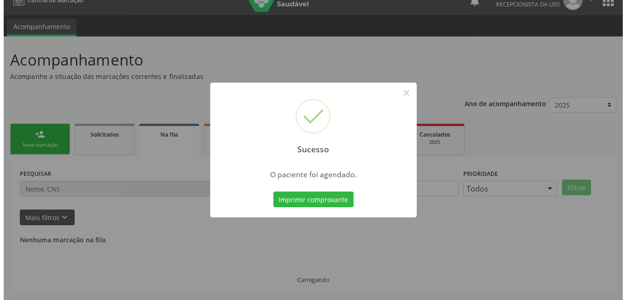
scroll to position [0, 0]
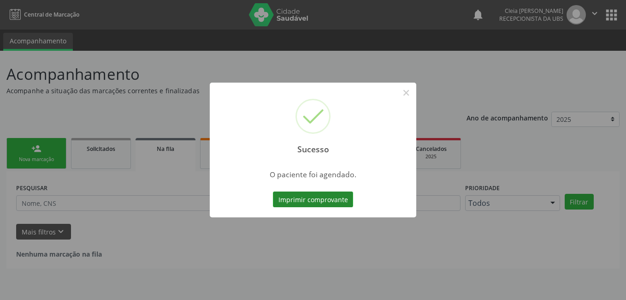
click at [319, 202] on button "Imprimir comprovante" at bounding box center [313, 199] width 80 height 16
